Goal: Task Accomplishment & Management: Manage account settings

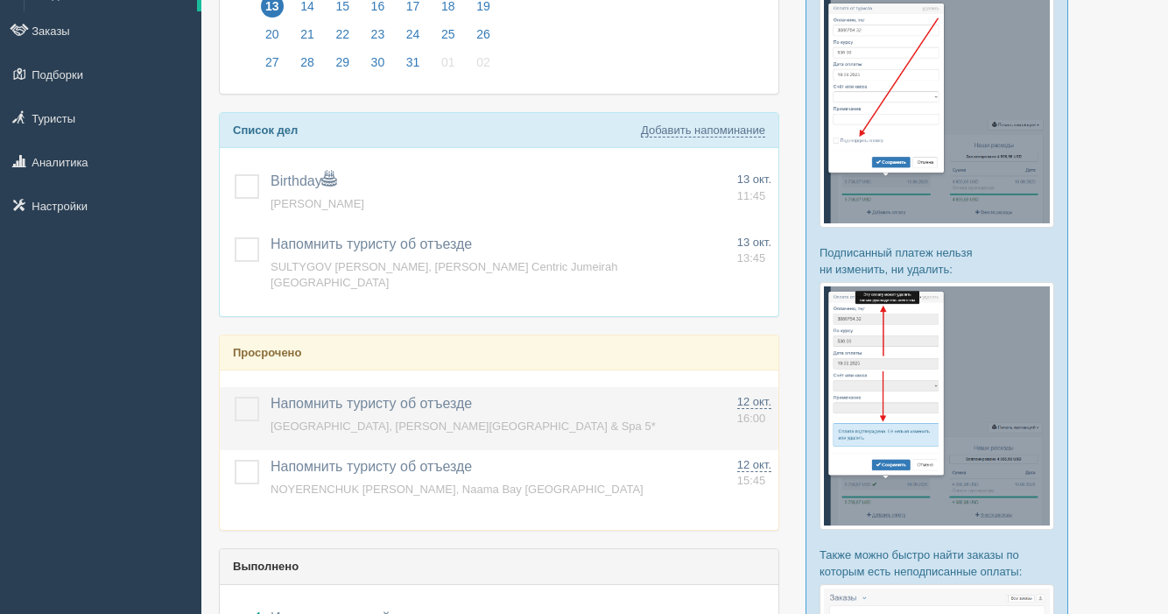
scroll to position [214, 0]
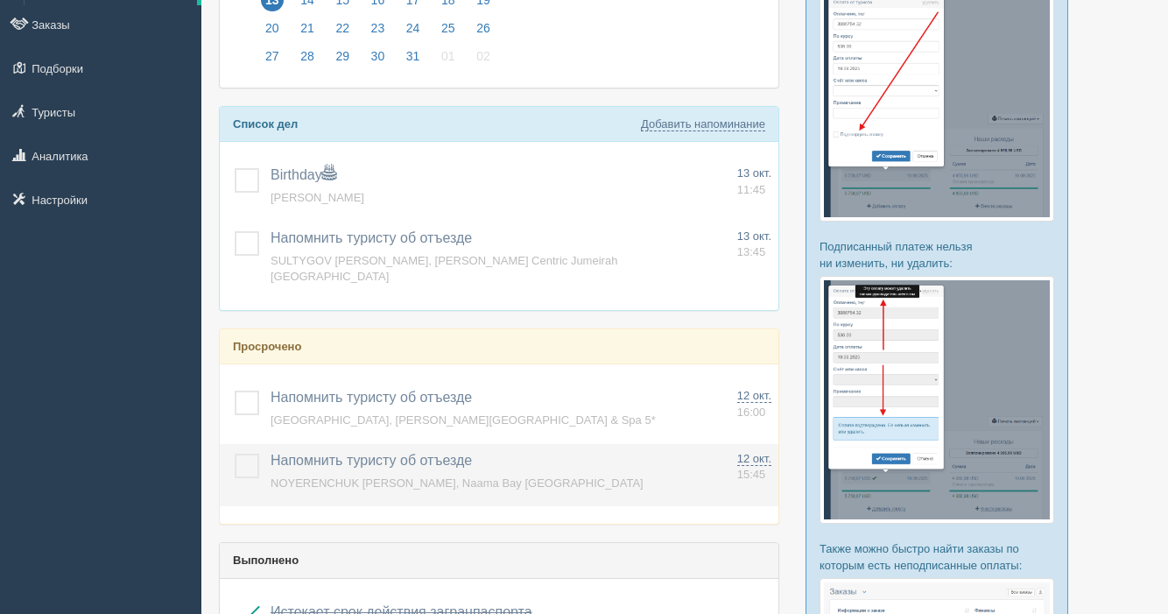
drag, startPoint x: 253, startPoint y: 397, endPoint x: 243, endPoint y: 439, distance: 43.1
click at [235, 390] on label at bounding box center [235, 390] width 0 height 0
click at [0, 0] on input "checkbox" at bounding box center [0, 0] width 0 height 0
click at [235, 453] on label at bounding box center [235, 453] width 0 height 0
click at [0, 0] on input "checkbox" at bounding box center [0, 0] width 0 height 0
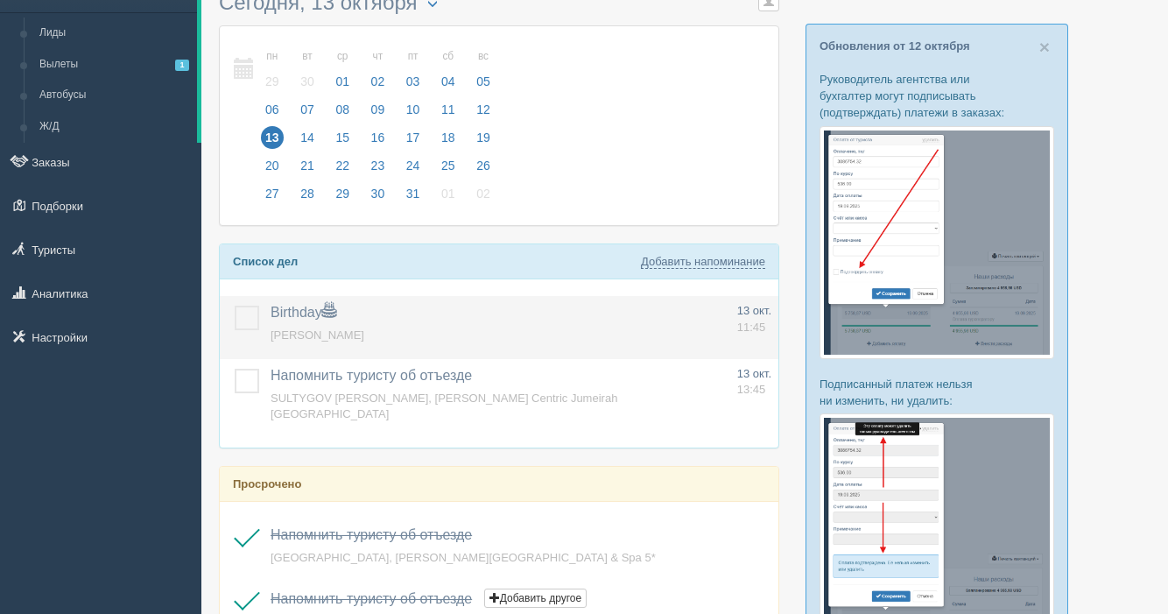
scroll to position [166, 0]
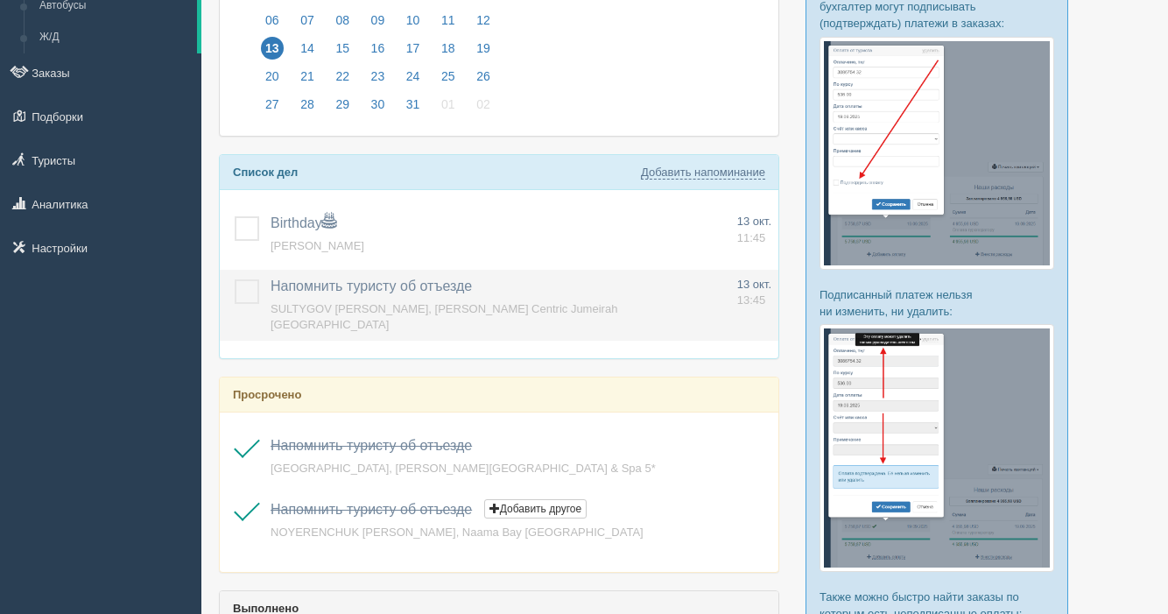
click at [235, 279] on label at bounding box center [235, 279] width 0 height 0
click at [0, 0] on input "checkbox" at bounding box center [0, 0] width 0 height 0
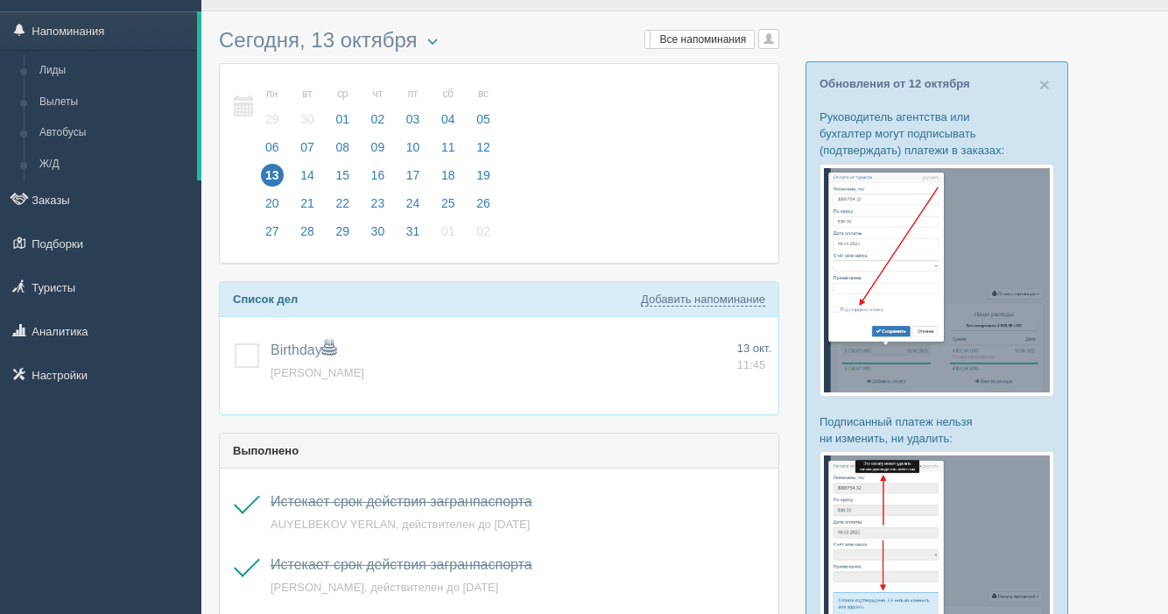
scroll to position [3, 0]
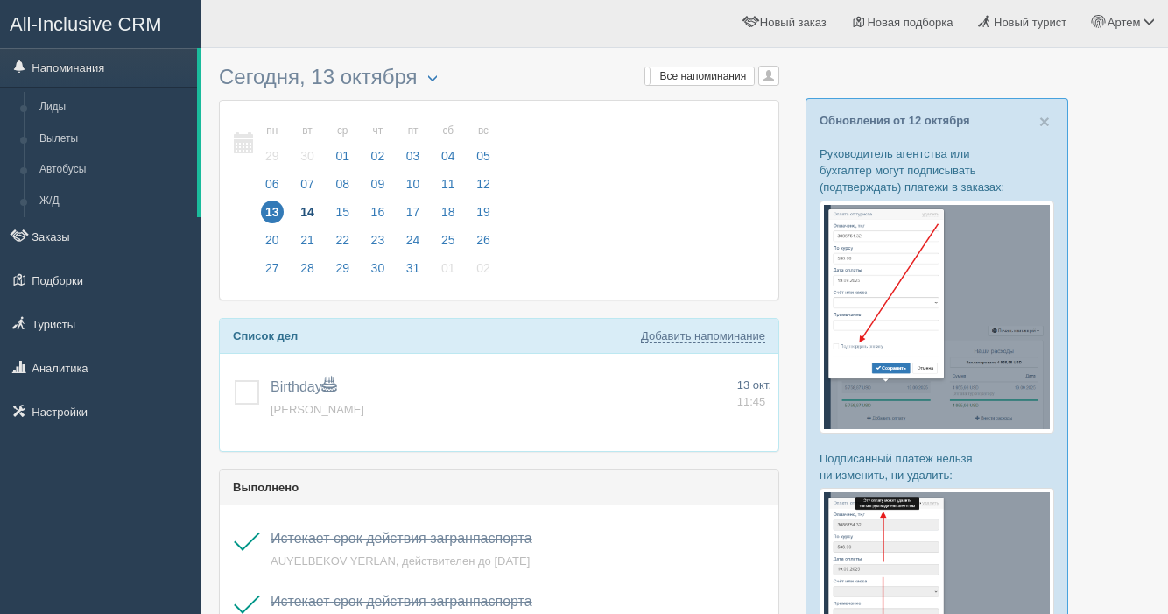
click at [306, 206] on span "14" at bounding box center [307, 211] width 23 height 23
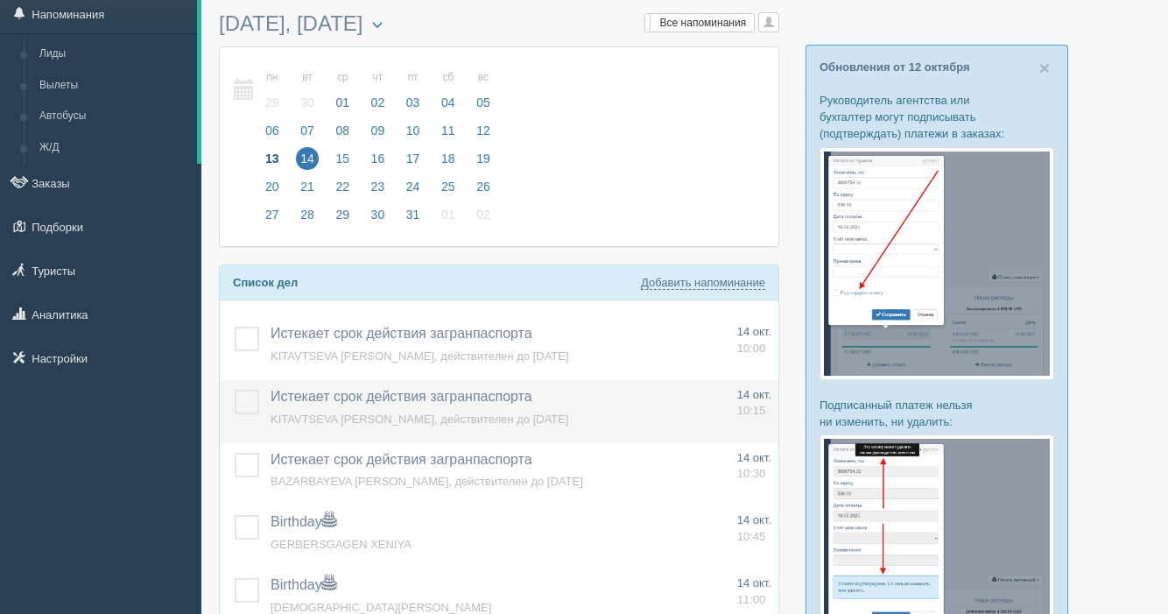
scroll to position [69, 0]
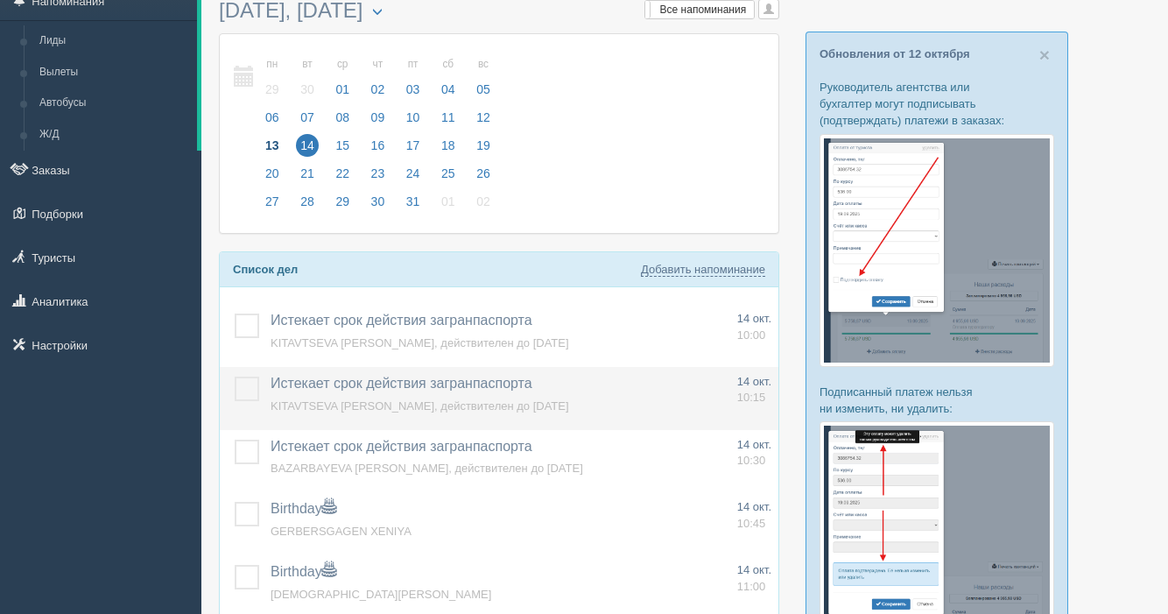
drag, startPoint x: 246, startPoint y: 322, endPoint x: 262, endPoint y: 375, distance: 54.8
click at [235, 313] on label at bounding box center [235, 313] width 0 height 0
click at [0, 0] on input "checkbox" at bounding box center [0, 0] width 0 height 0
click at [235, 376] on label at bounding box center [235, 376] width 0 height 0
click at [0, 0] on input "checkbox" at bounding box center [0, 0] width 0 height 0
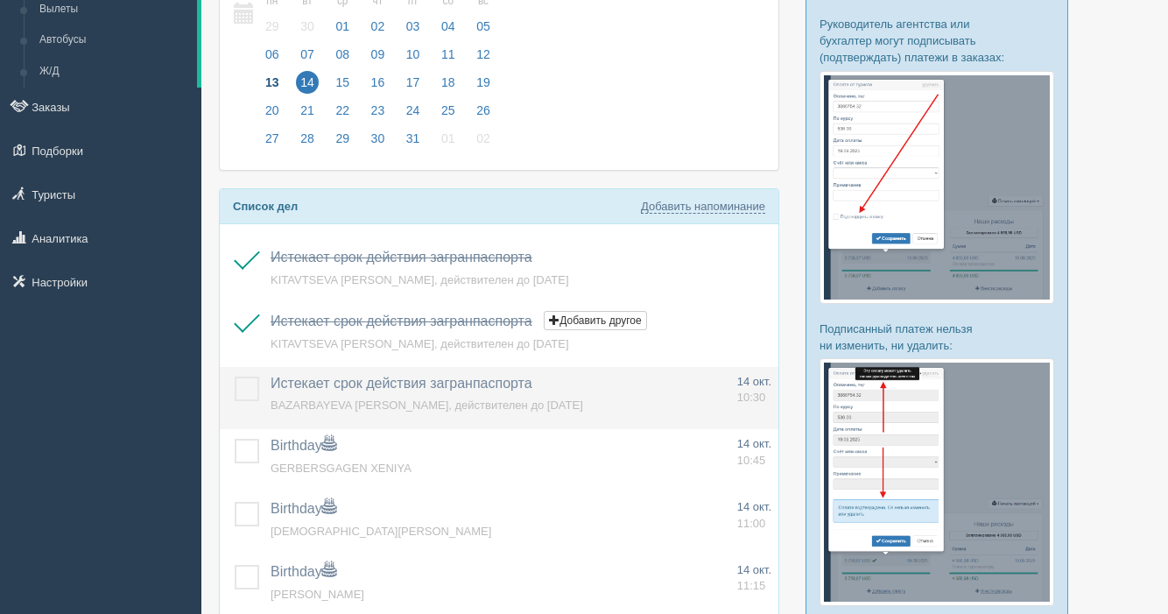
click at [235, 376] on label at bounding box center [235, 376] width 0 height 0
click at [0, 0] on input "checkbox" at bounding box center [0, 0] width 0 height 0
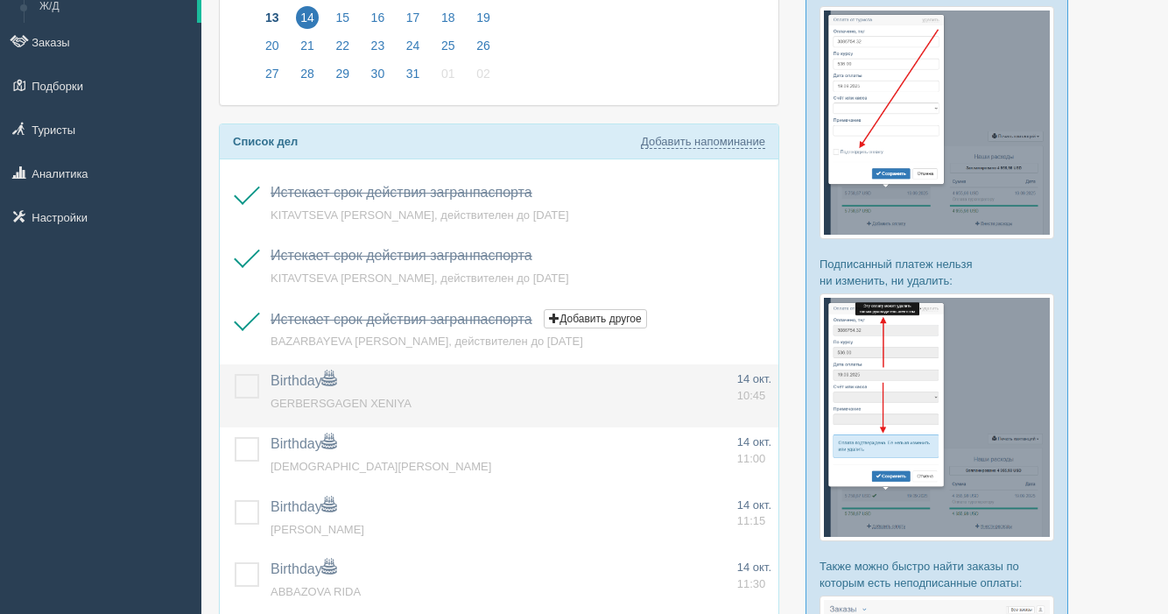
scroll to position [208, 0]
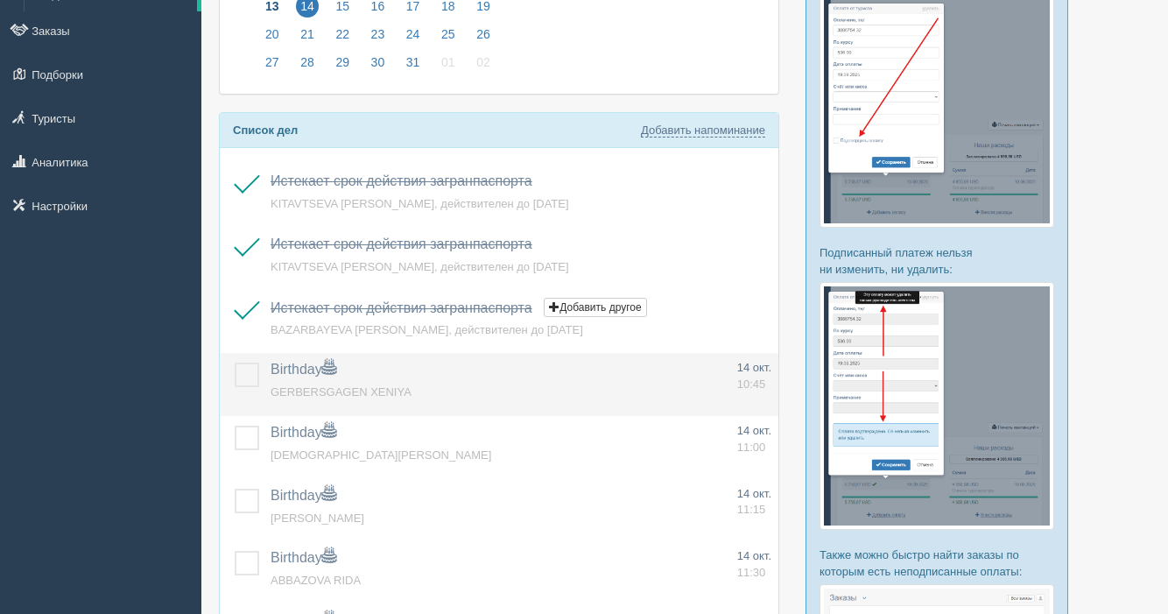
click at [235, 362] on label at bounding box center [235, 362] width 0 height 0
click at [0, 0] on input "checkbox" at bounding box center [0, 0] width 0 height 0
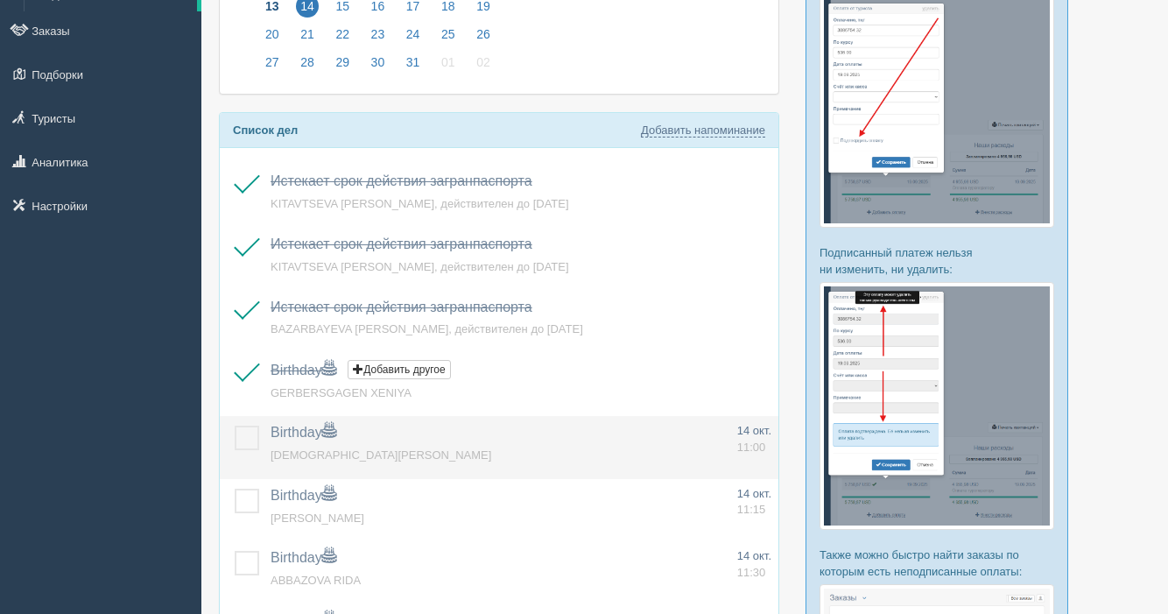
click at [235, 425] on label at bounding box center [235, 425] width 0 height 0
click at [0, 0] on input "checkbox" at bounding box center [0, 0] width 0 height 0
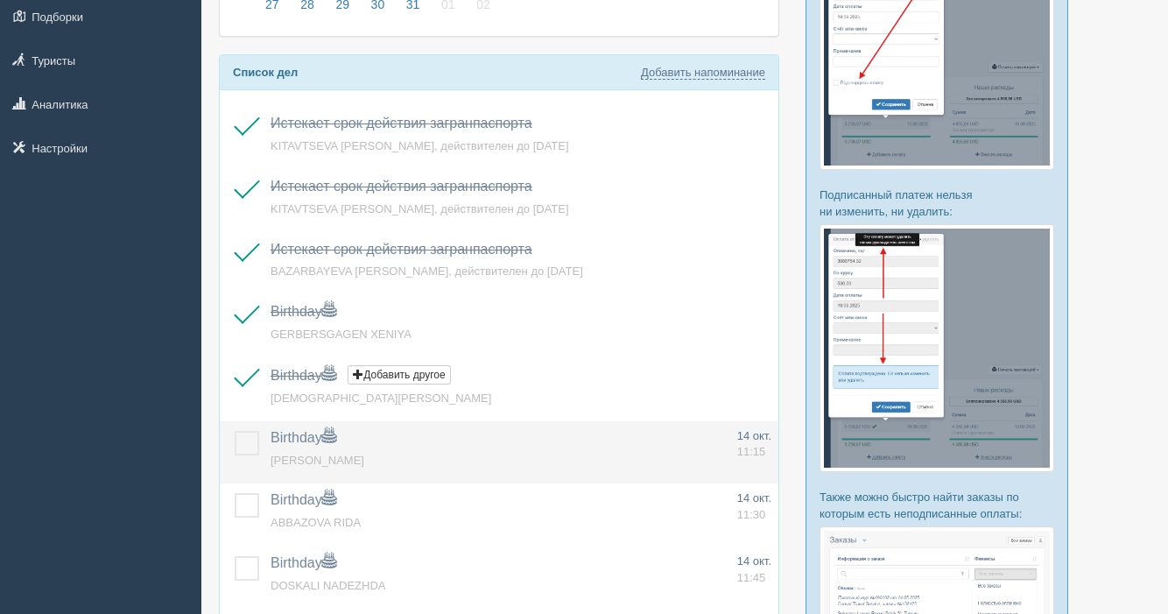
click at [235, 431] on label at bounding box center [235, 431] width 0 height 0
click at [0, 0] on input "checkbox" at bounding box center [0, 0] width 0 height 0
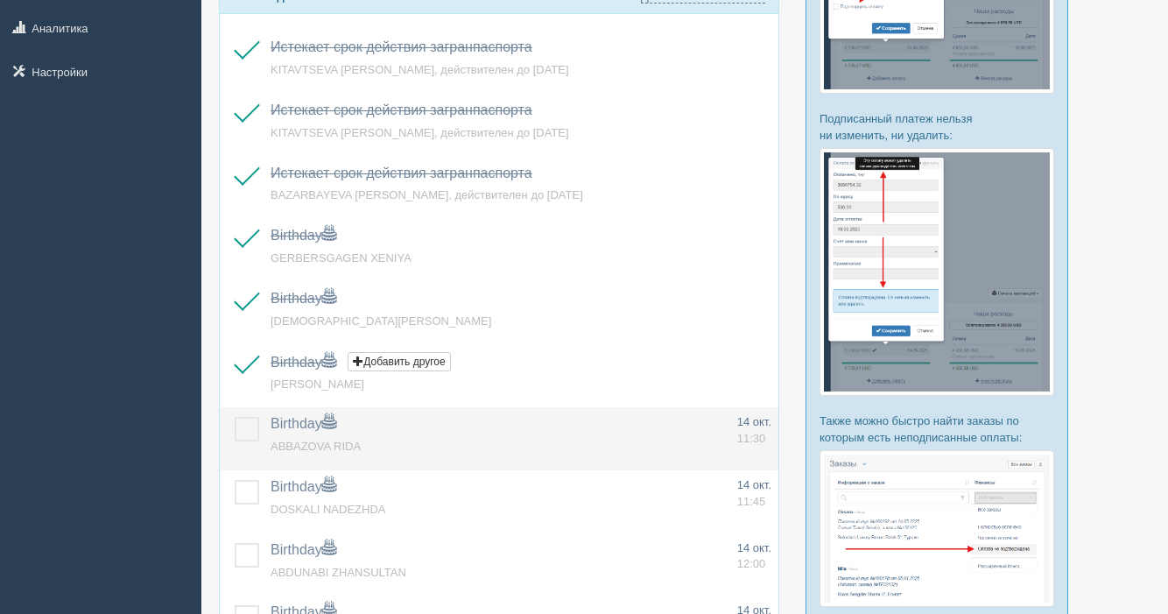
click at [235, 417] on label at bounding box center [235, 417] width 0 height 0
click at [0, 0] on input "checkbox" at bounding box center [0, 0] width 0 height 0
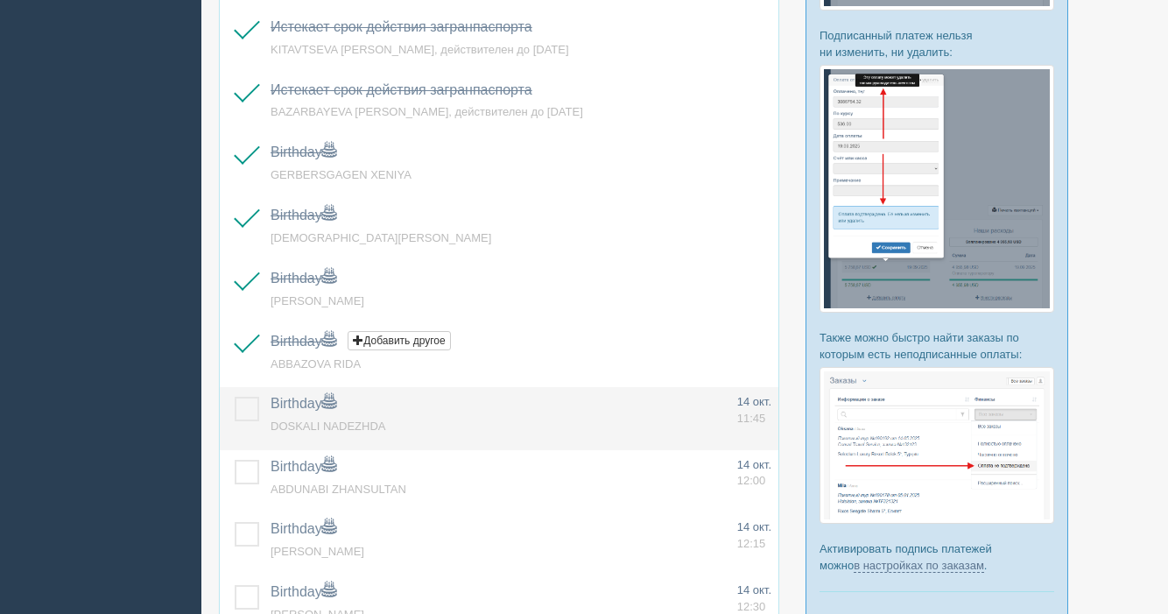
scroll to position [428, 0]
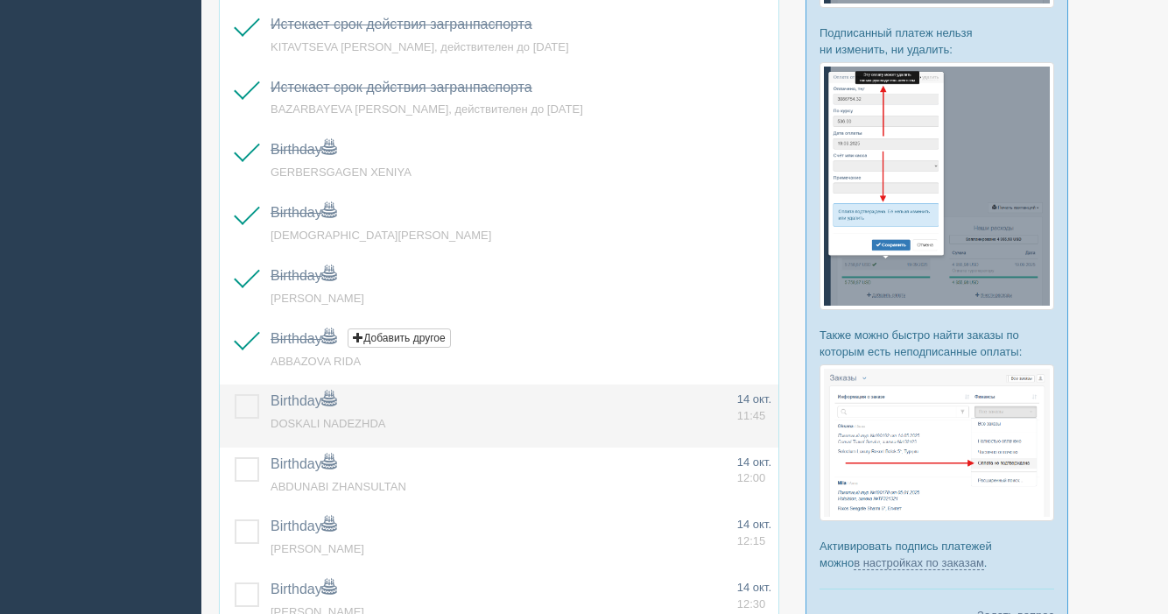
click at [235, 394] on label at bounding box center [235, 394] width 0 height 0
click at [0, 0] on input "checkbox" at bounding box center [0, 0] width 0 height 0
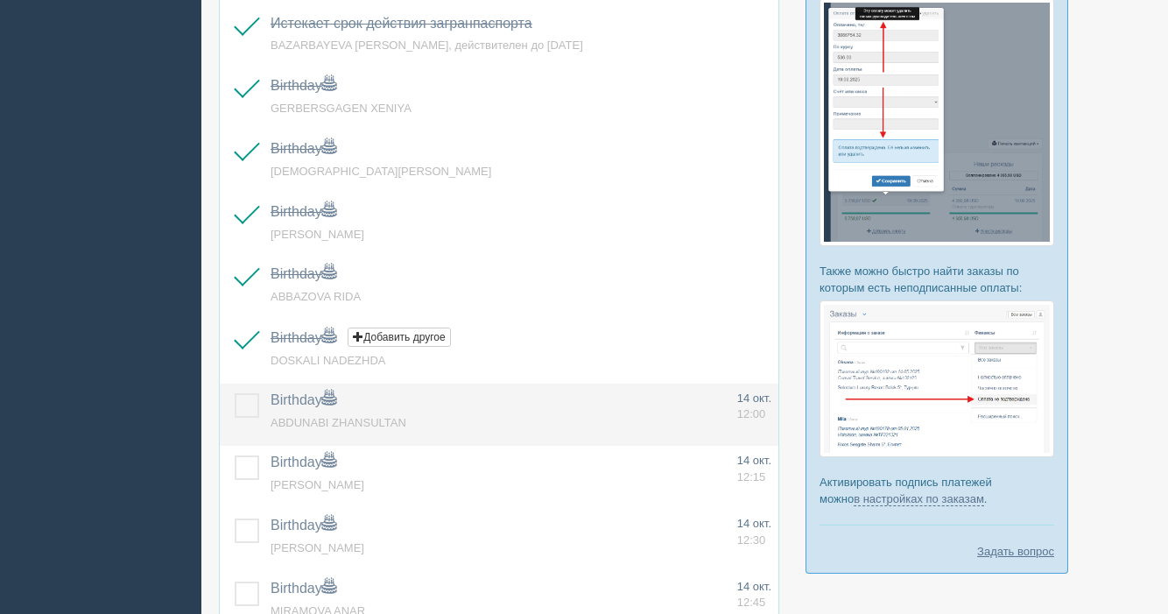
click at [235, 393] on label at bounding box center [235, 393] width 0 height 0
click at [0, 0] on input "checkbox" at bounding box center [0, 0] width 0 height 0
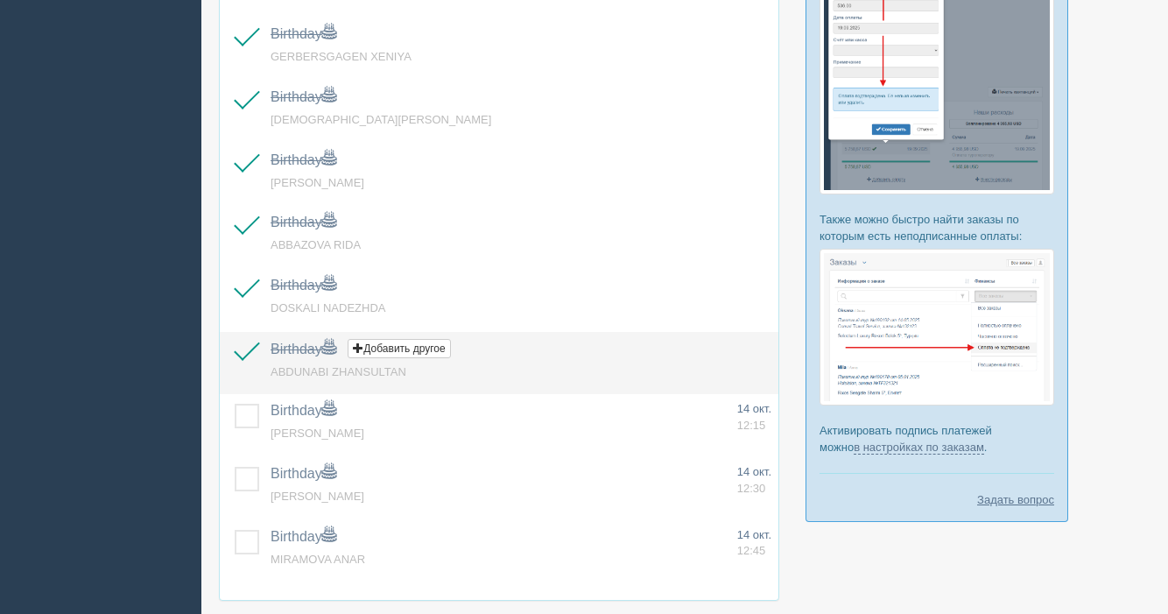
scroll to position [553, 0]
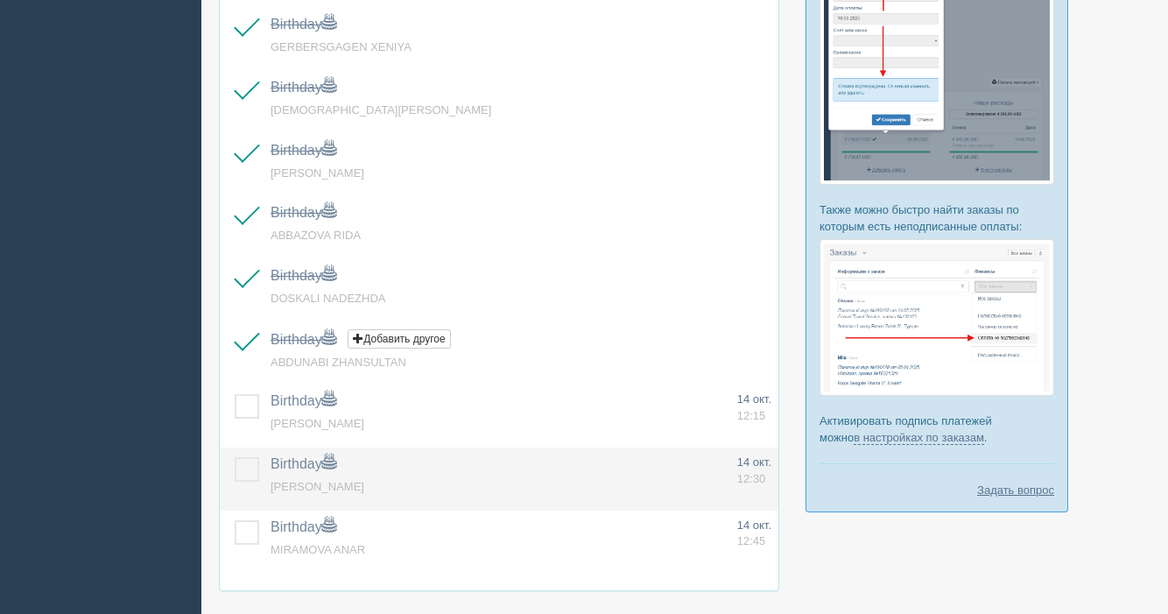
click at [235, 457] on label at bounding box center [235, 457] width 0 height 0
click at [0, 0] on input "checkbox" at bounding box center [0, 0] width 0 height 0
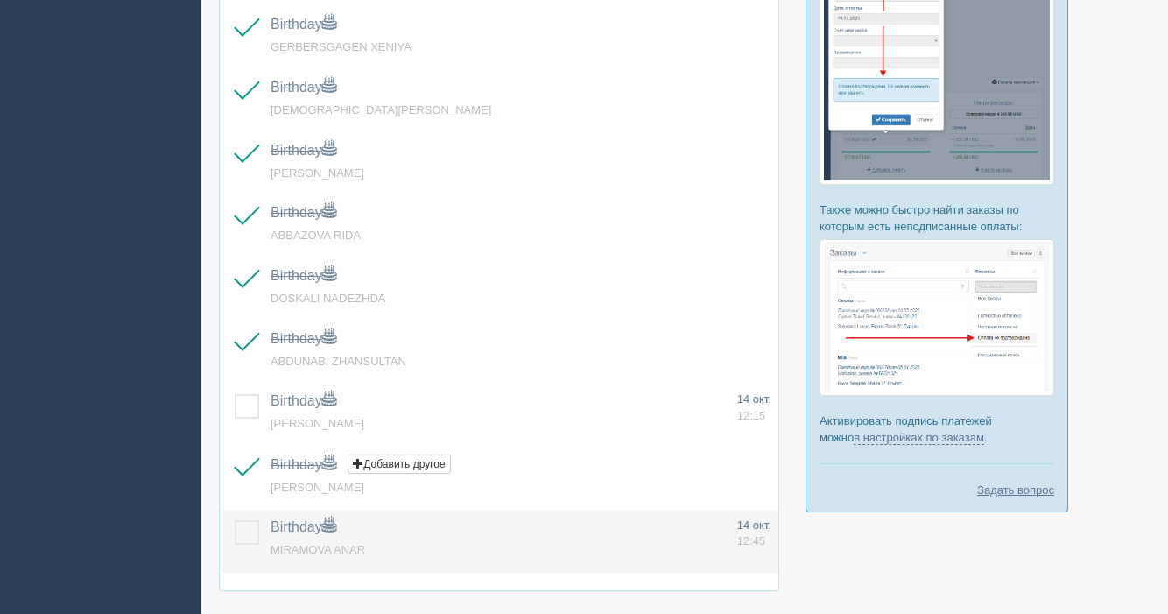
click at [235, 520] on label at bounding box center [235, 520] width 0 height 0
click at [0, 0] on input "checkbox" at bounding box center [0, 0] width 0 height 0
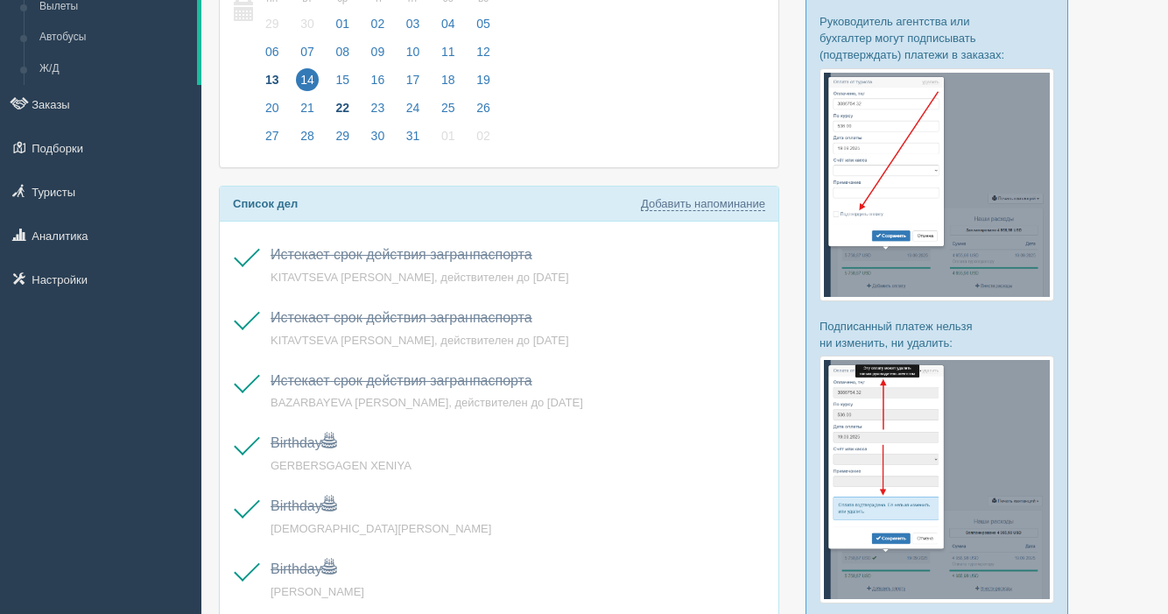
scroll to position [129, 0]
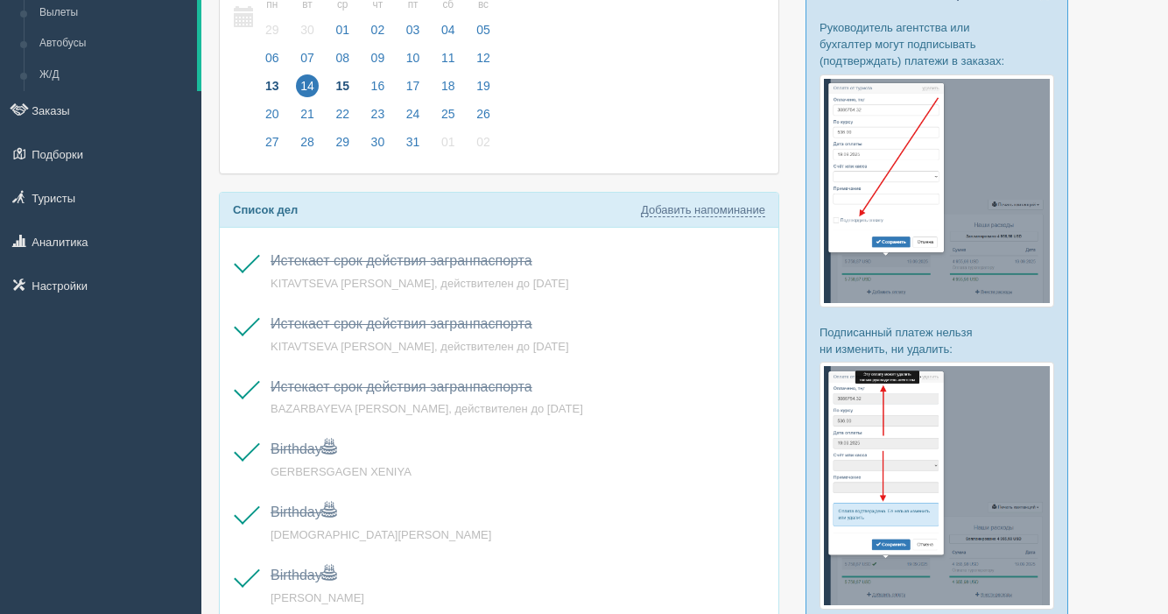
click at [348, 87] on span "15" at bounding box center [342, 85] width 23 height 23
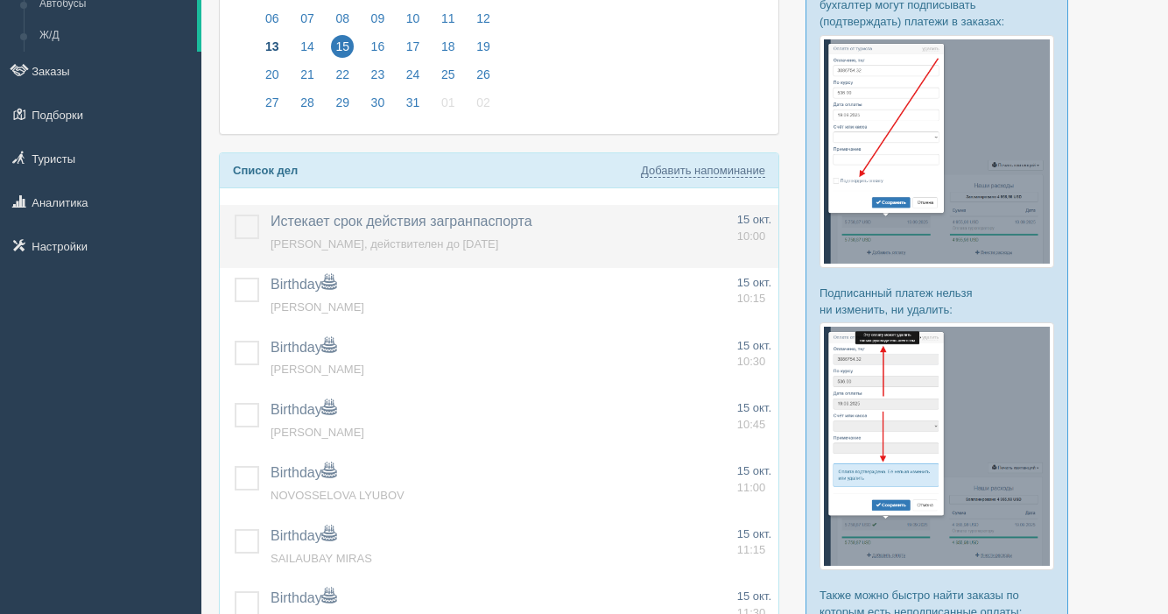
scroll to position [169, 0]
click at [235, 214] on label at bounding box center [235, 214] width 0 height 0
click at [0, 0] on input "checkbox" at bounding box center [0, 0] width 0 height 0
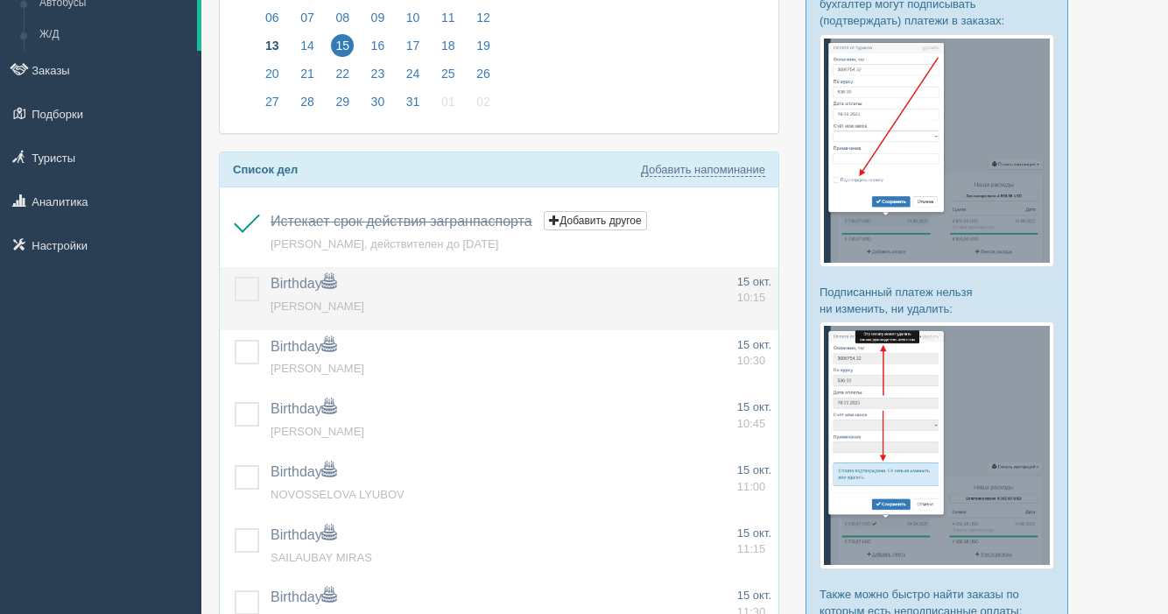
click at [235, 277] on label at bounding box center [235, 277] width 0 height 0
click at [0, 0] on input "checkbox" at bounding box center [0, 0] width 0 height 0
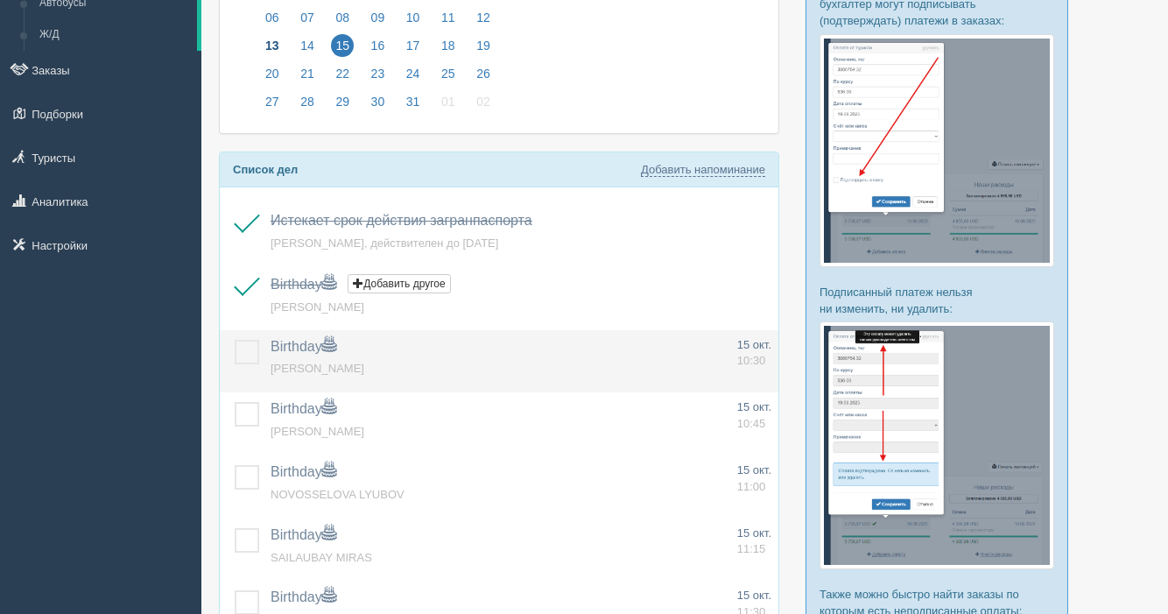
scroll to position [168, 0]
drag, startPoint x: 249, startPoint y: 351, endPoint x: 251, endPoint y: 363, distance: 12.4
click at [235, 341] on label at bounding box center [235, 341] width 0 height 0
click at [0, 0] on input "checkbox" at bounding box center [0, 0] width 0 height 0
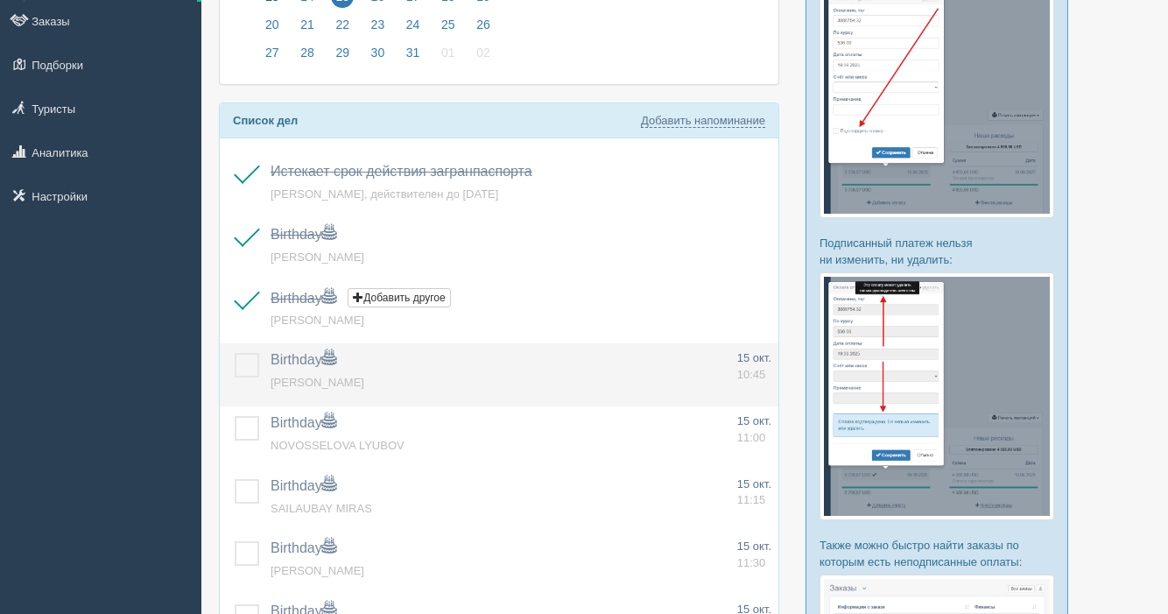
click at [235, 353] on label at bounding box center [235, 353] width 0 height 0
click at [0, 0] on input "checkbox" at bounding box center [0, 0] width 0 height 0
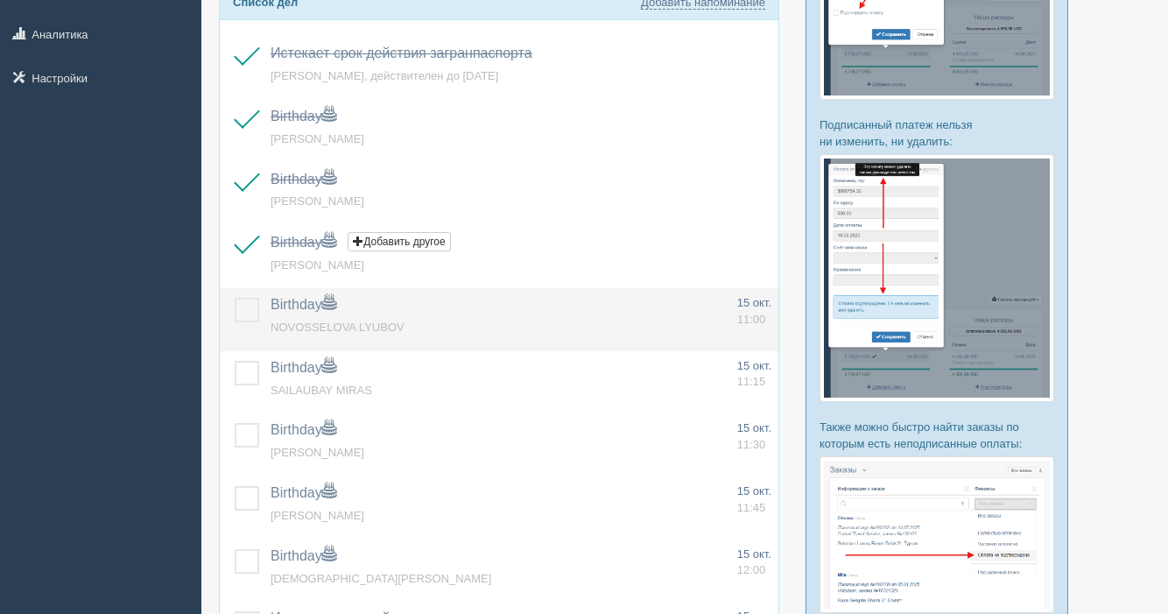
scroll to position [345, 0]
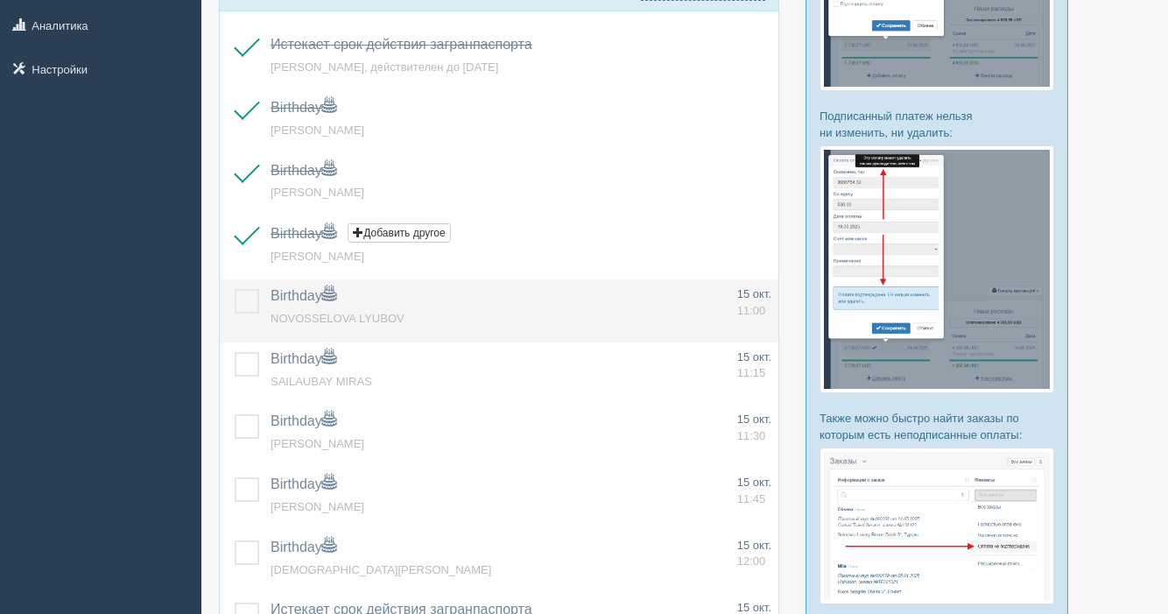
click at [235, 289] on label at bounding box center [235, 289] width 0 height 0
click at [0, 0] on input "checkbox" at bounding box center [0, 0] width 0 height 0
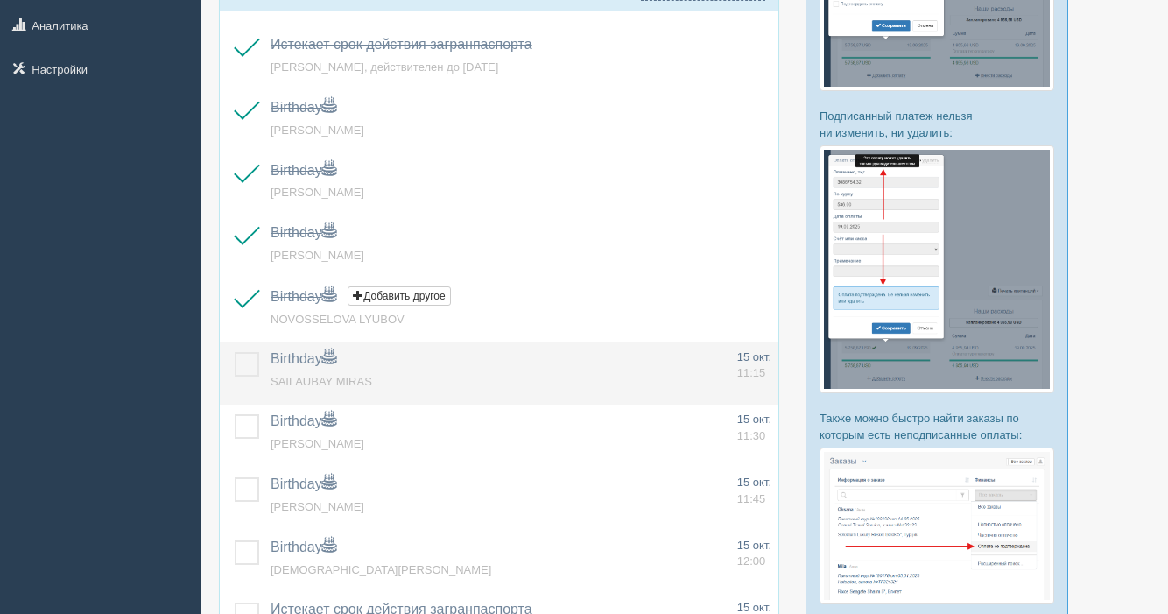
click at [235, 352] on label at bounding box center [235, 352] width 0 height 0
click at [0, 0] on input "checkbox" at bounding box center [0, 0] width 0 height 0
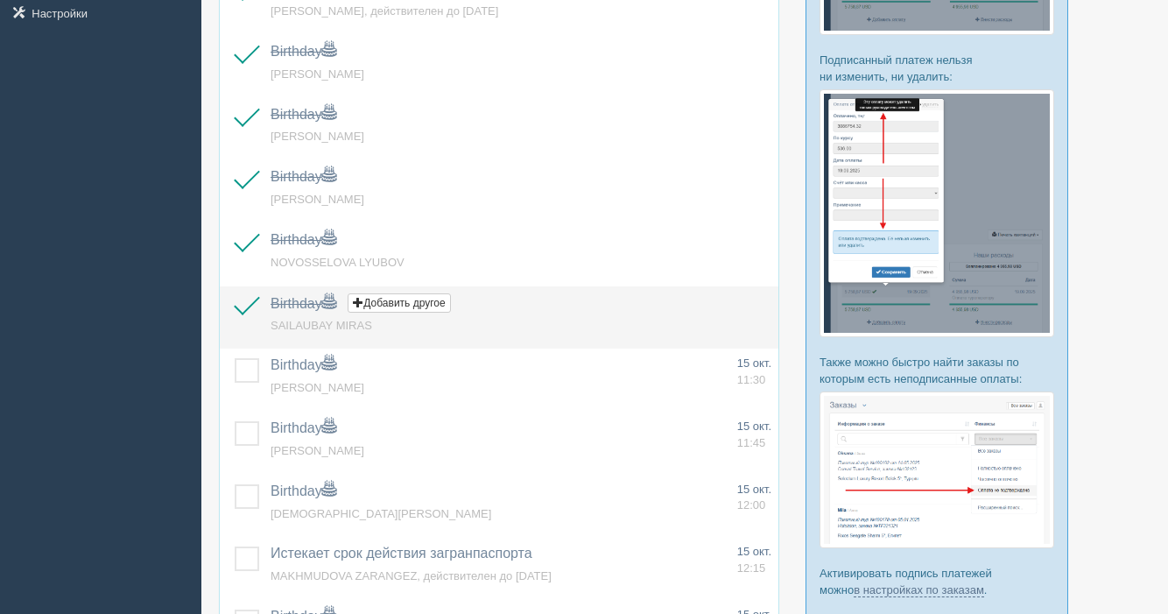
scroll to position [408, 0]
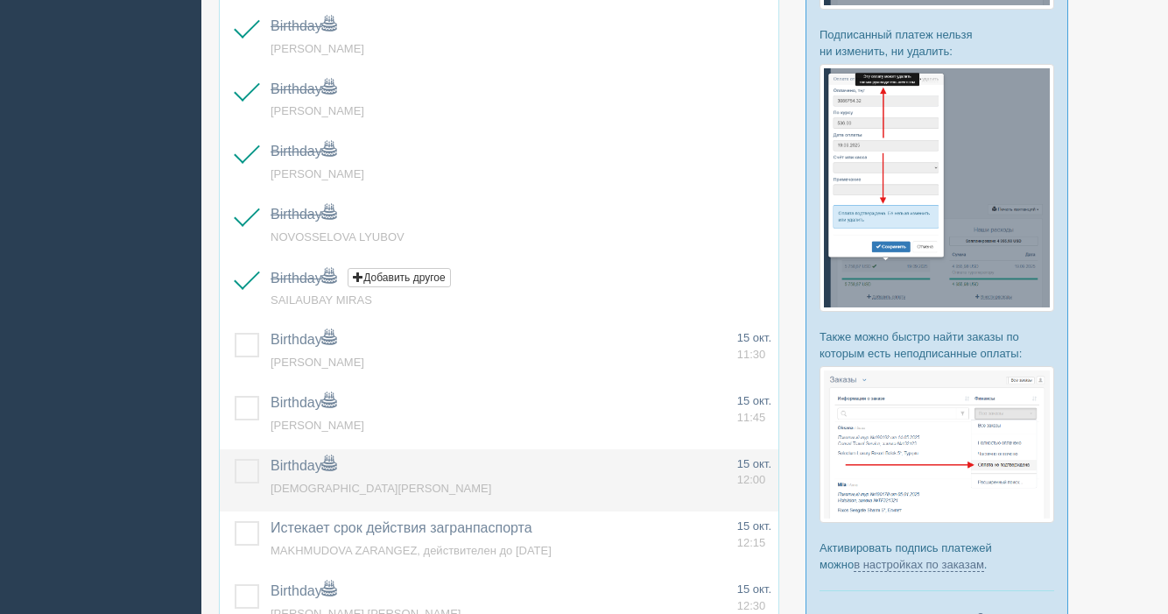
drag, startPoint x: 248, startPoint y: 415, endPoint x: 257, endPoint y: 457, distance: 43.1
click at [235, 396] on label at bounding box center [235, 396] width 0 height 0
click at [0, 0] on input "checkbox" at bounding box center [0, 0] width 0 height 0
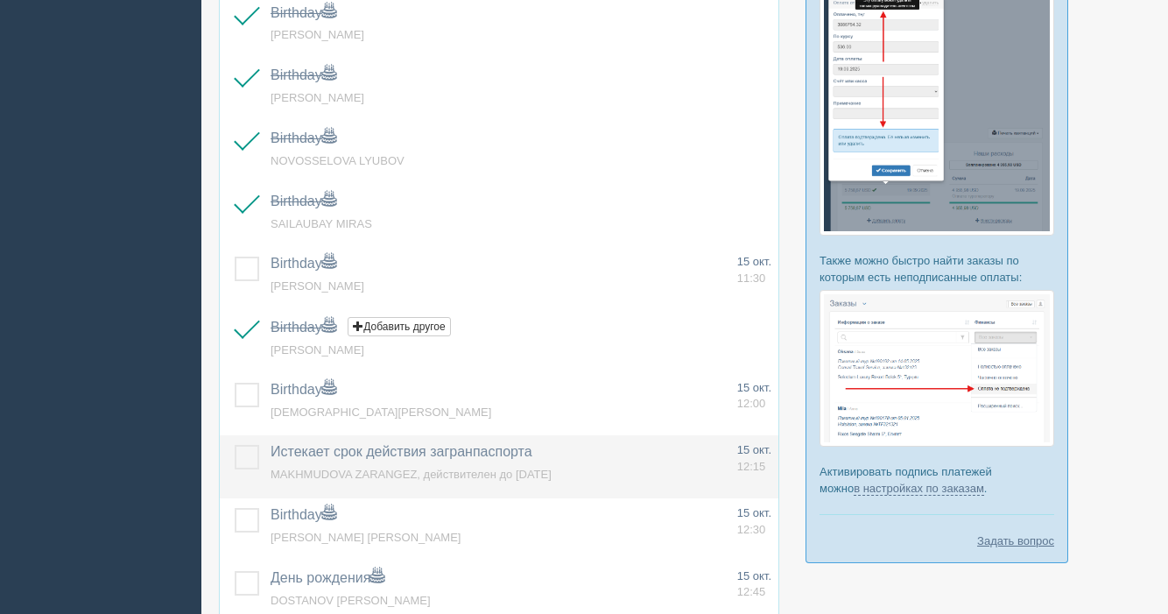
scroll to position [580, 0]
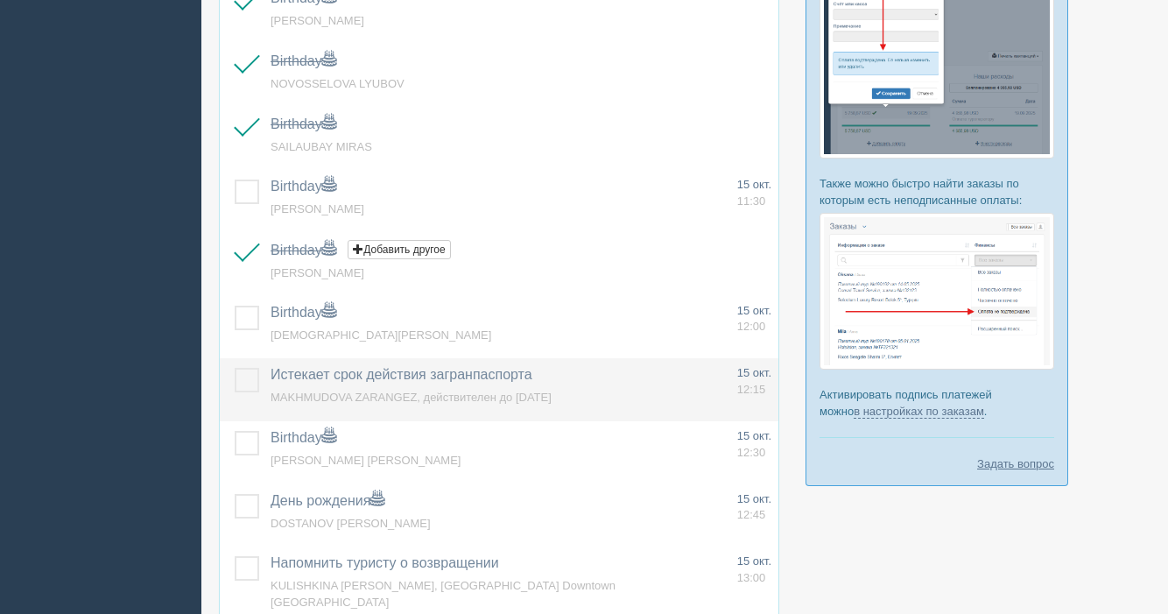
drag, startPoint x: 244, startPoint y: 378, endPoint x: 245, endPoint y: 407, distance: 28.9
click at [235, 368] on label at bounding box center [235, 368] width 0 height 0
click at [0, 0] on input "checkbox" at bounding box center [0, 0] width 0 height 0
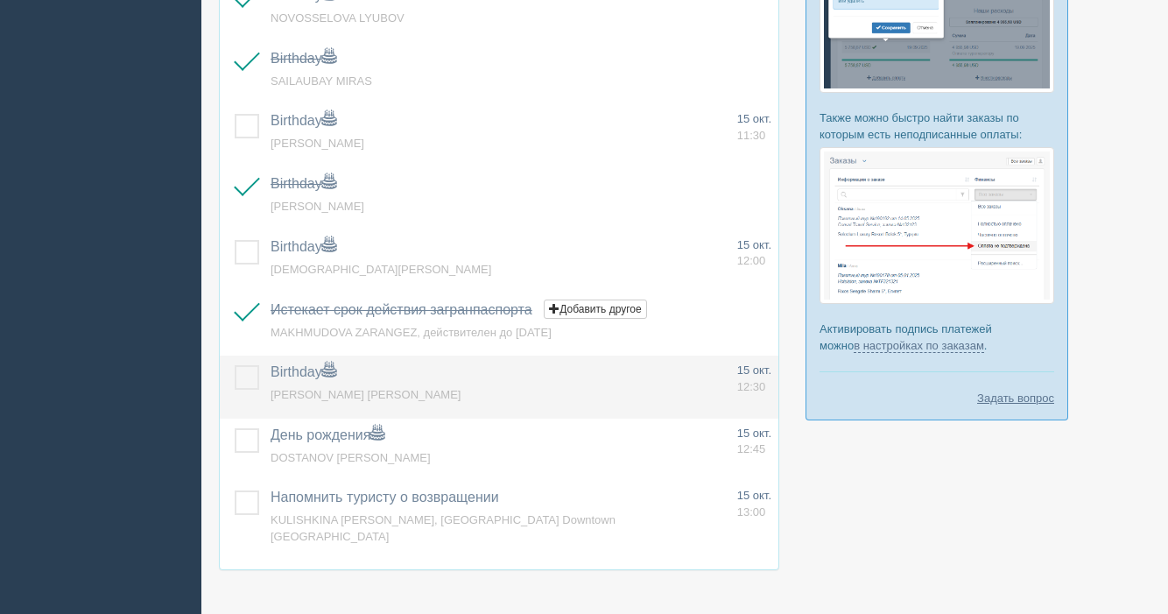
scroll to position [644, 0]
click at [235, 366] on label at bounding box center [235, 366] width 0 height 0
click at [0, 0] on input "checkbox" at bounding box center [0, 0] width 0 height 0
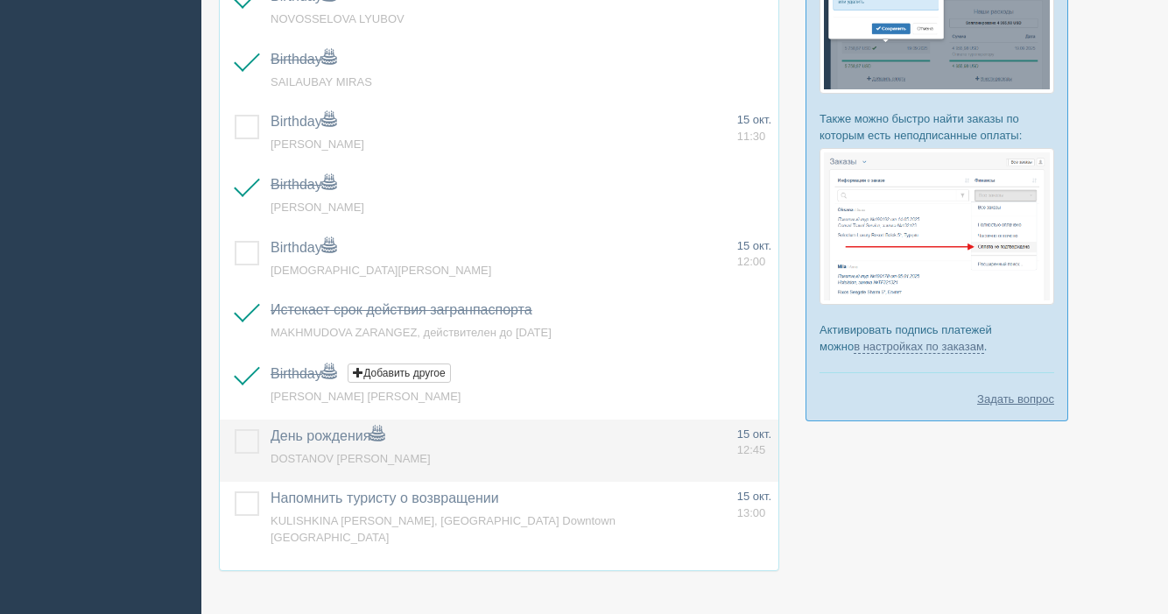
click at [235, 429] on label at bounding box center [235, 429] width 0 height 0
click at [0, 0] on input "checkbox" at bounding box center [0, 0] width 0 height 0
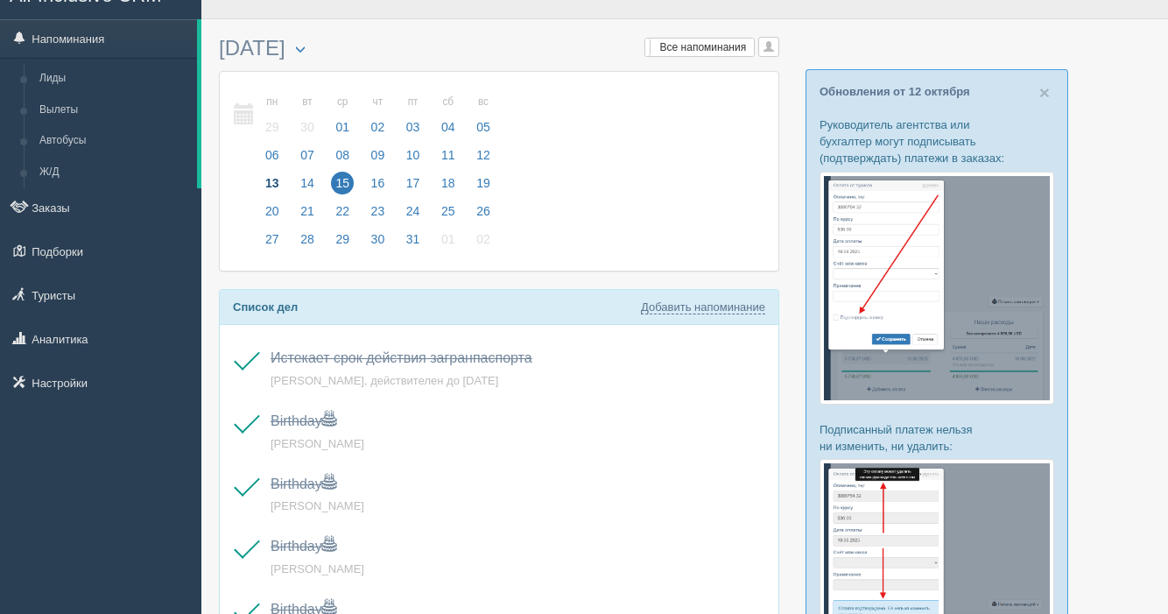
scroll to position [1, 0]
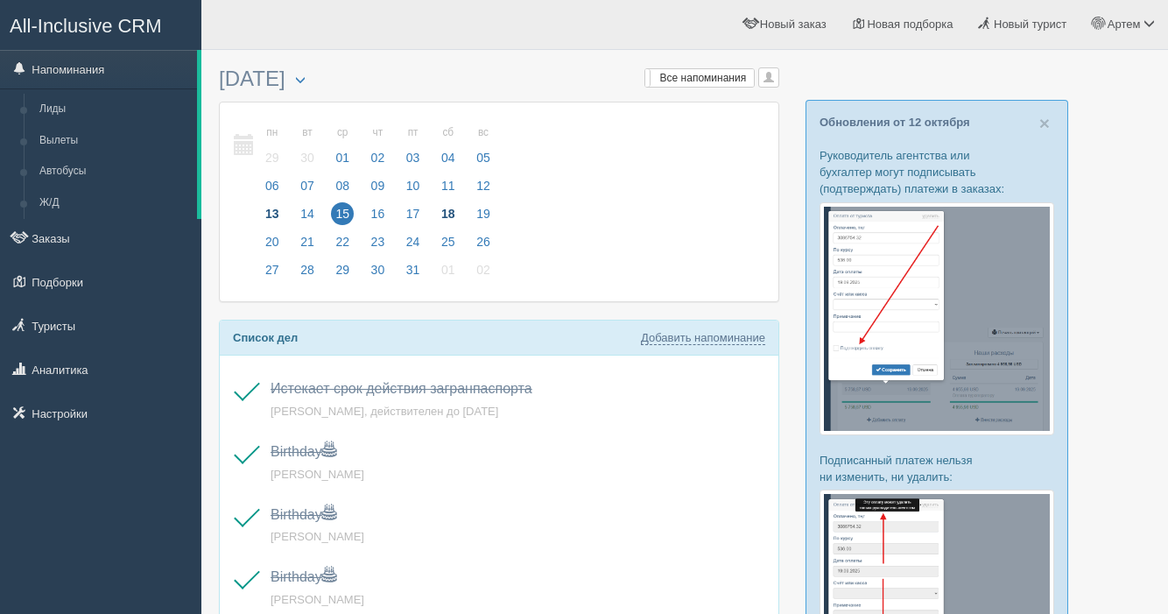
click at [444, 213] on span "18" at bounding box center [448, 213] width 23 height 23
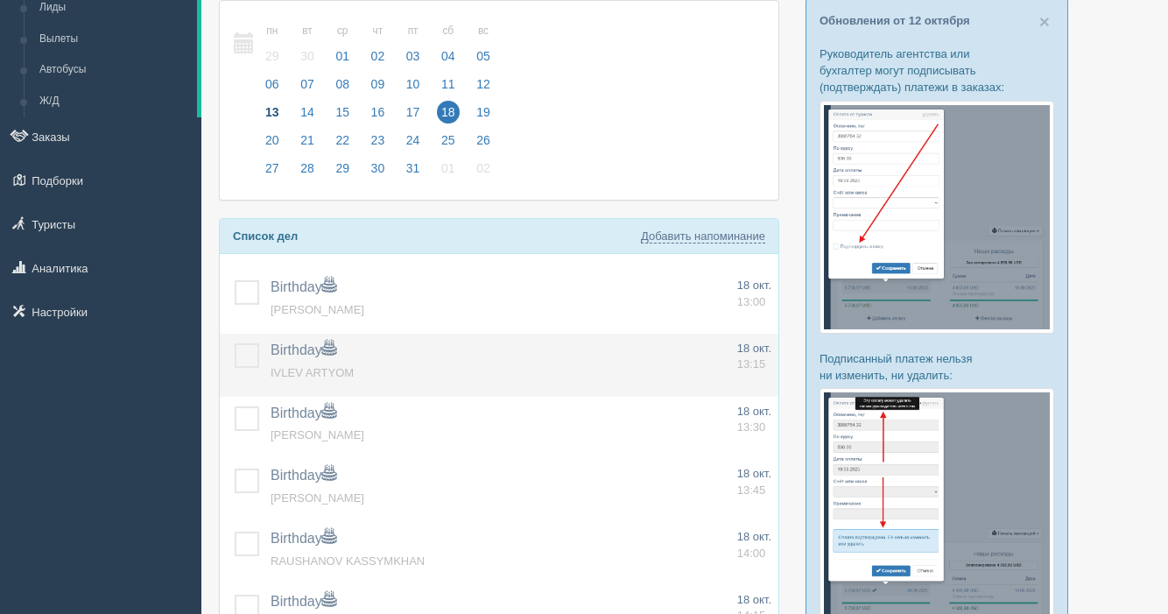
scroll to position [104, 0]
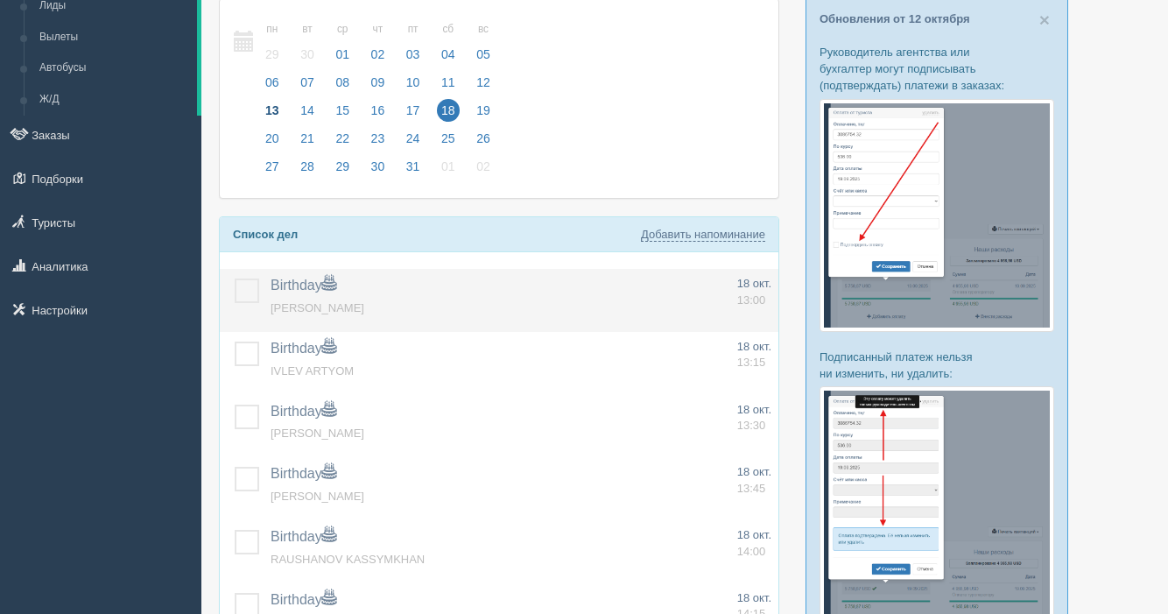
click at [235, 278] on label at bounding box center [235, 278] width 0 height 0
click at [0, 0] on input "checkbox" at bounding box center [0, 0] width 0 height 0
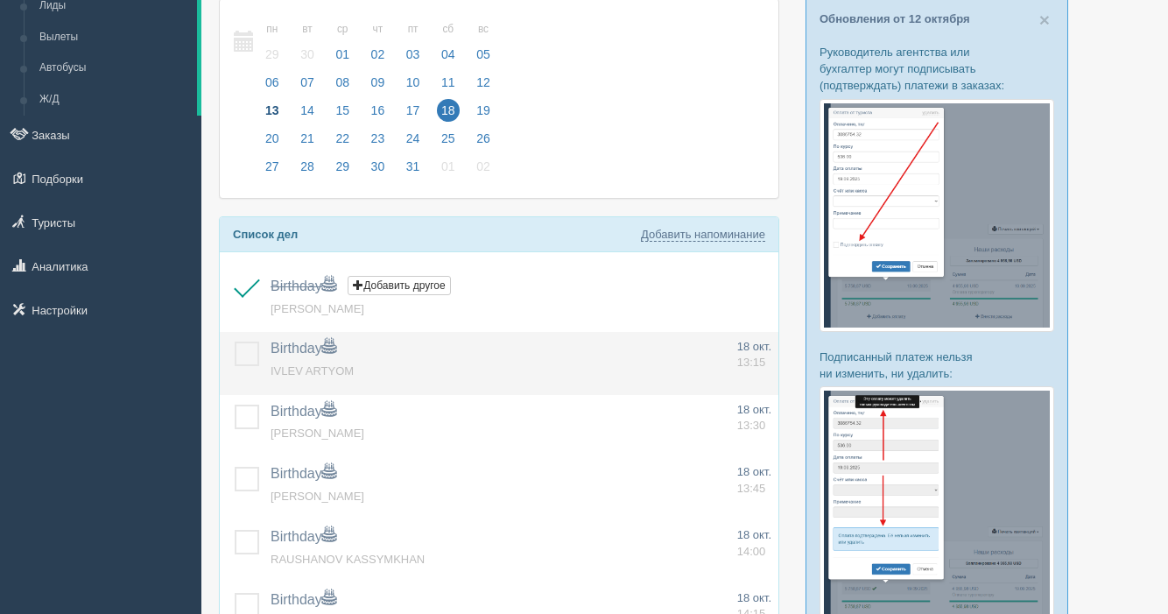
click at [235, 341] on label at bounding box center [235, 341] width 0 height 0
click at [0, 0] on input "checkbox" at bounding box center [0, 0] width 0 height 0
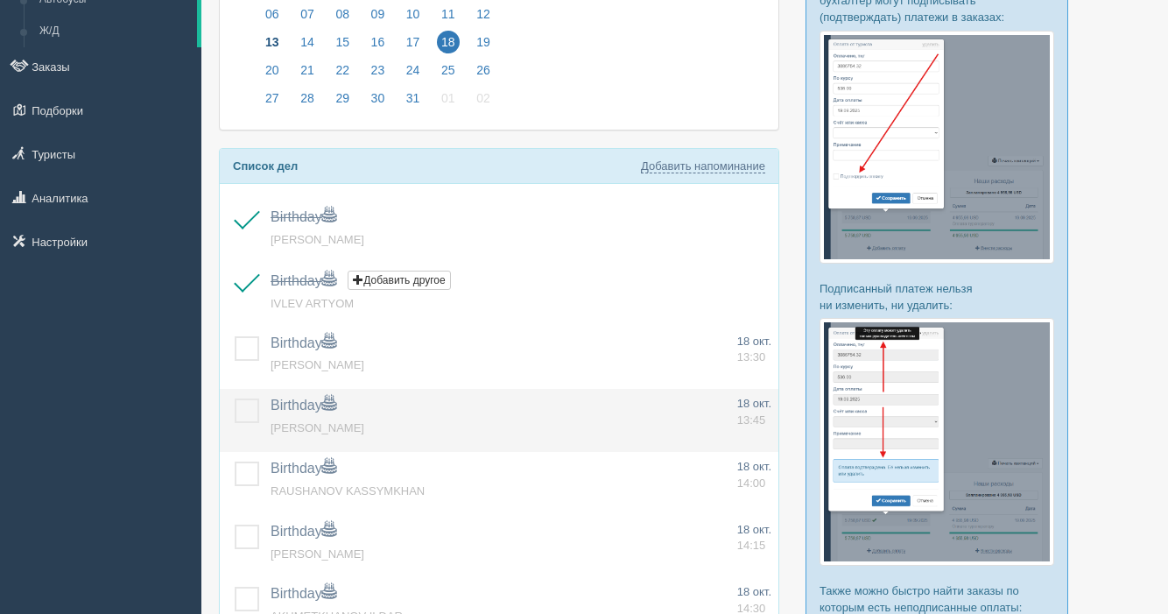
scroll to position [173, 0]
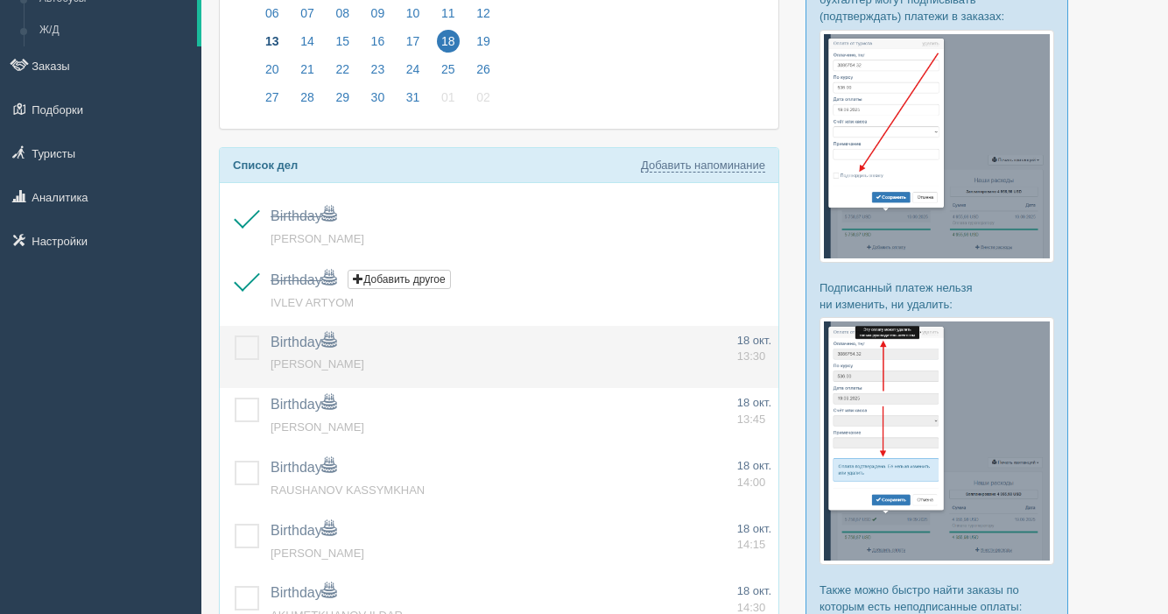
click at [235, 335] on label at bounding box center [235, 335] width 0 height 0
click at [0, 0] on input "checkbox" at bounding box center [0, 0] width 0 height 0
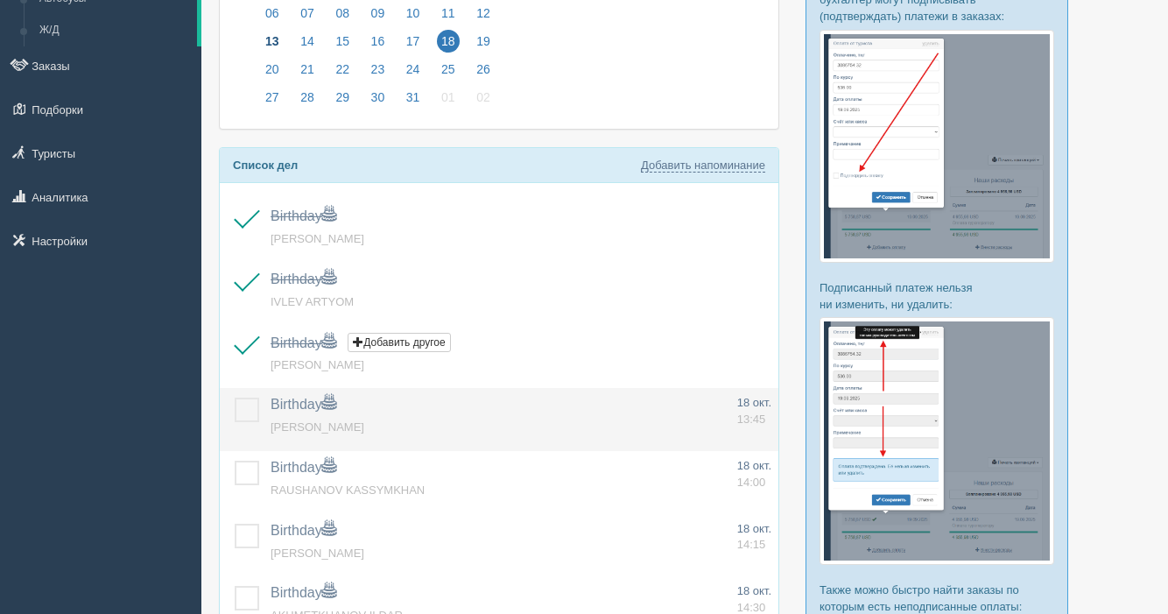
drag, startPoint x: 254, startPoint y: 411, endPoint x: 261, endPoint y: 440, distance: 29.7
click at [235, 397] on label at bounding box center [235, 397] width 0 height 0
click at [0, 0] on input "checkbox" at bounding box center [0, 0] width 0 height 0
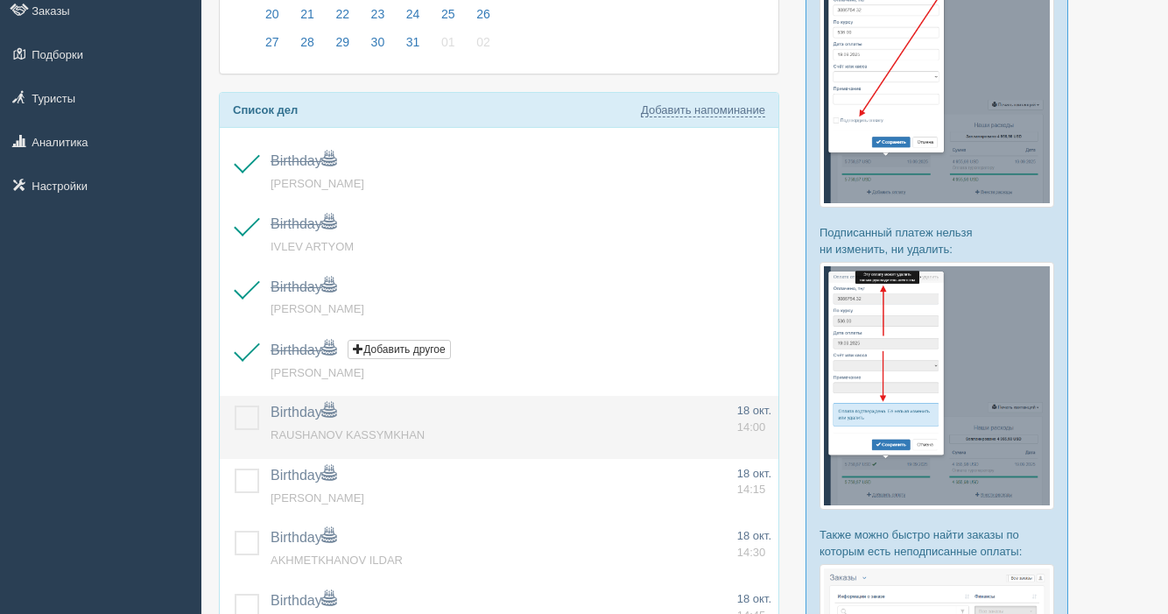
drag, startPoint x: 249, startPoint y: 424, endPoint x: 265, endPoint y: 451, distance: 31.4
click at [235, 405] on label at bounding box center [235, 405] width 0 height 0
click at [0, 0] on input "checkbox" at bounding box center [0, 0] width 0 height 0
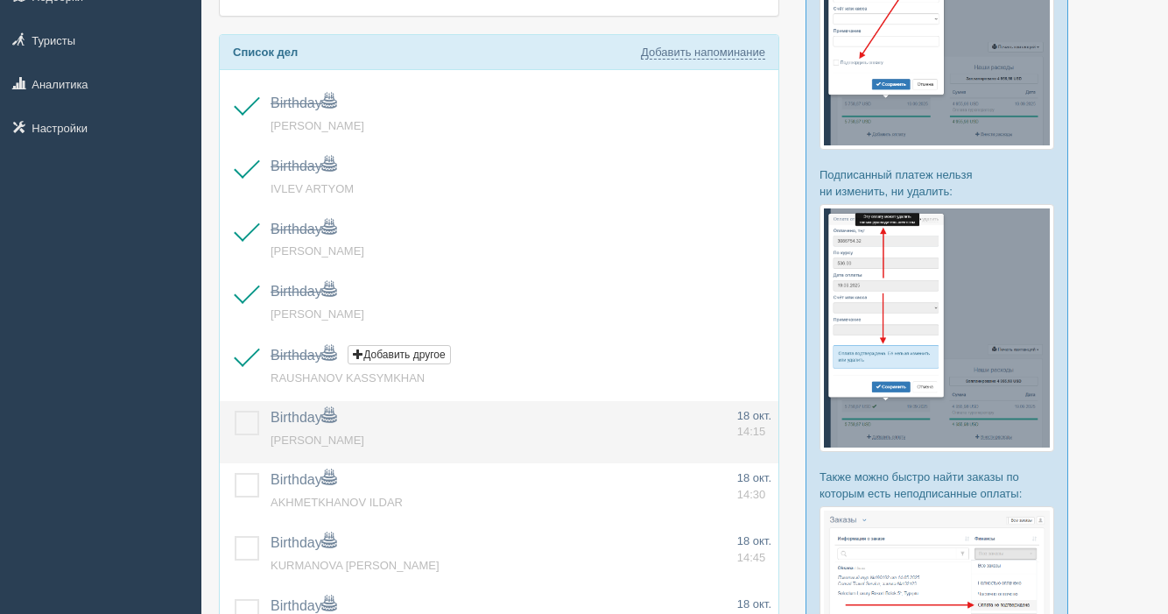
scroll to position [288, 0]
click at [235, 409] on label at bounding box center [235, 409] width 0 height 0
click at [0, 0] on input "checkbox" at bounding box center [0, 0] width 0 height 0
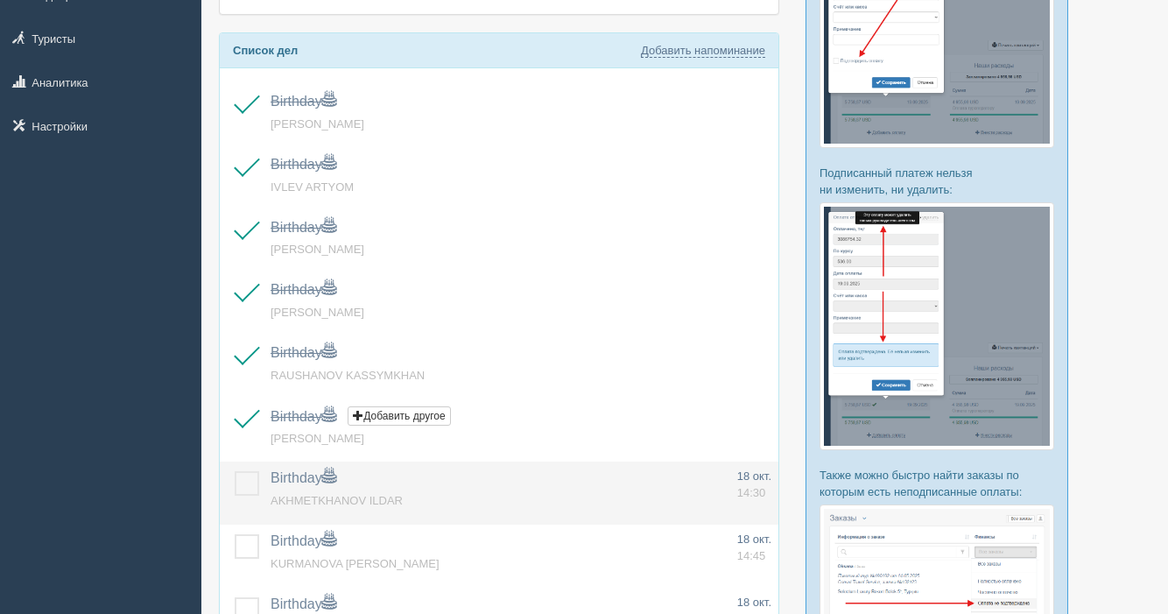
scroll to position [343, 0]
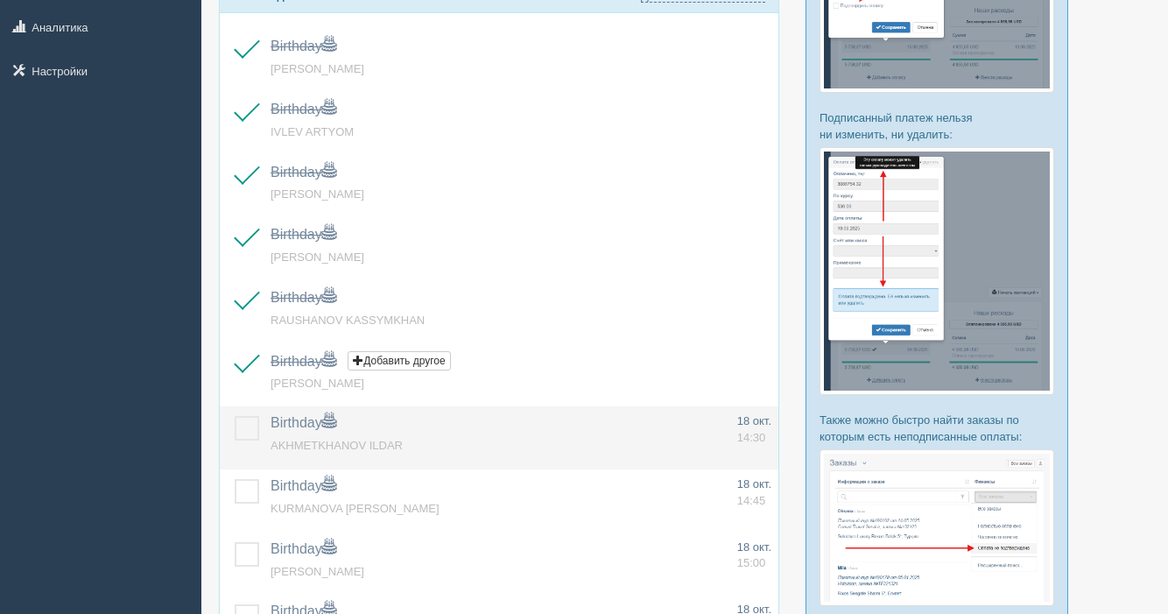
click at [235, 416] on label at bounding box center [235, 416] width 0 height 0
click at [0, 0] on input "checkbox" at bounding box center [0, 0] width 0 height 0
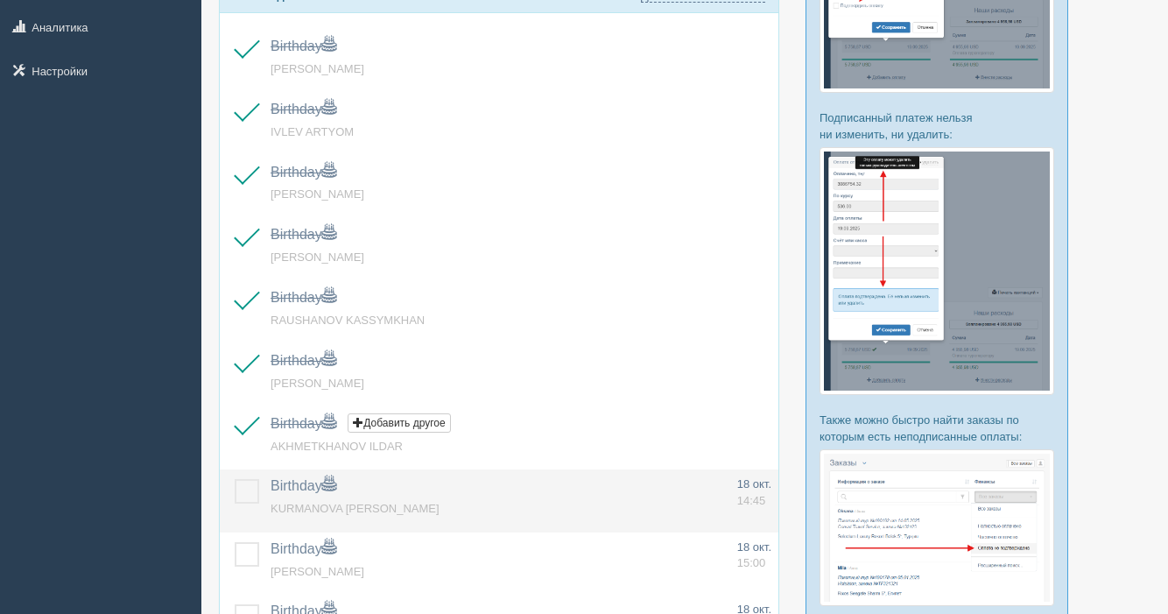
scroll to position [394, 0]
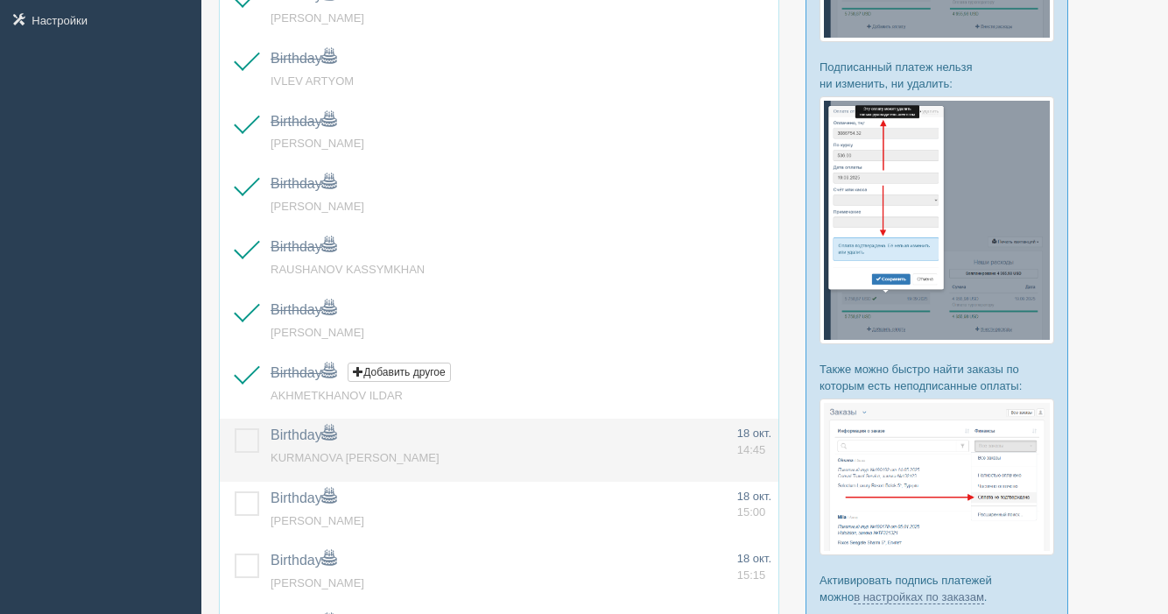
drag, startPoint x: 241, startPoint y: 447, endPoint x: 248, endPoint y: 456, distance: 11.2
click at [235, 428] on label at bounding box center [235, 428] width 0 height 0
click at [0, 0] on input "checkbox" at bounding box center [0, 0] width 0 height 0
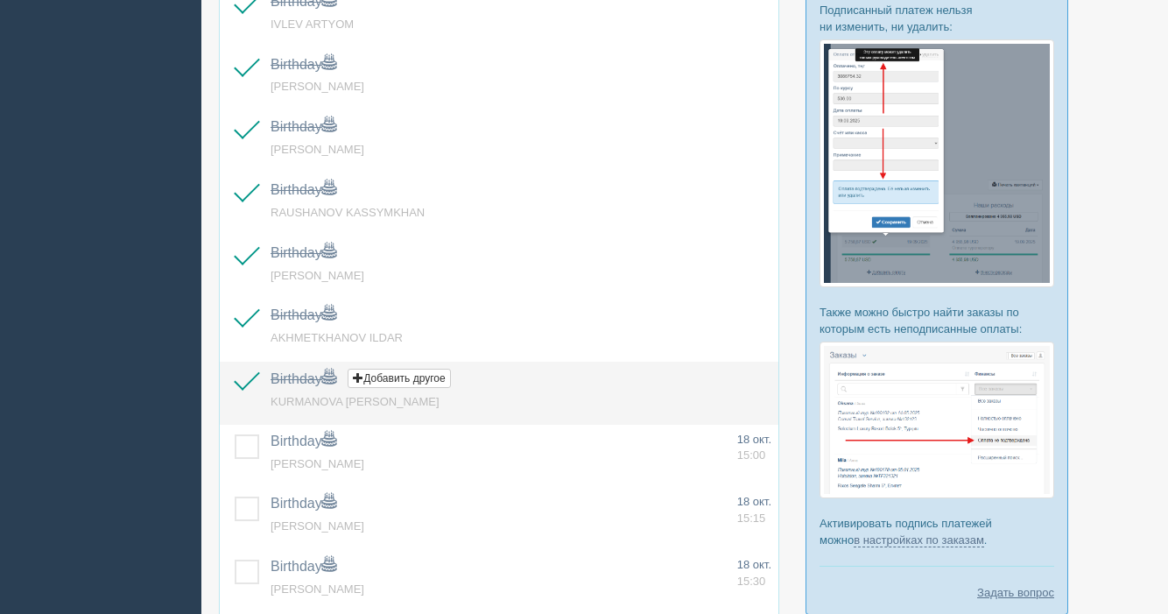
scroll to position [467, 0]
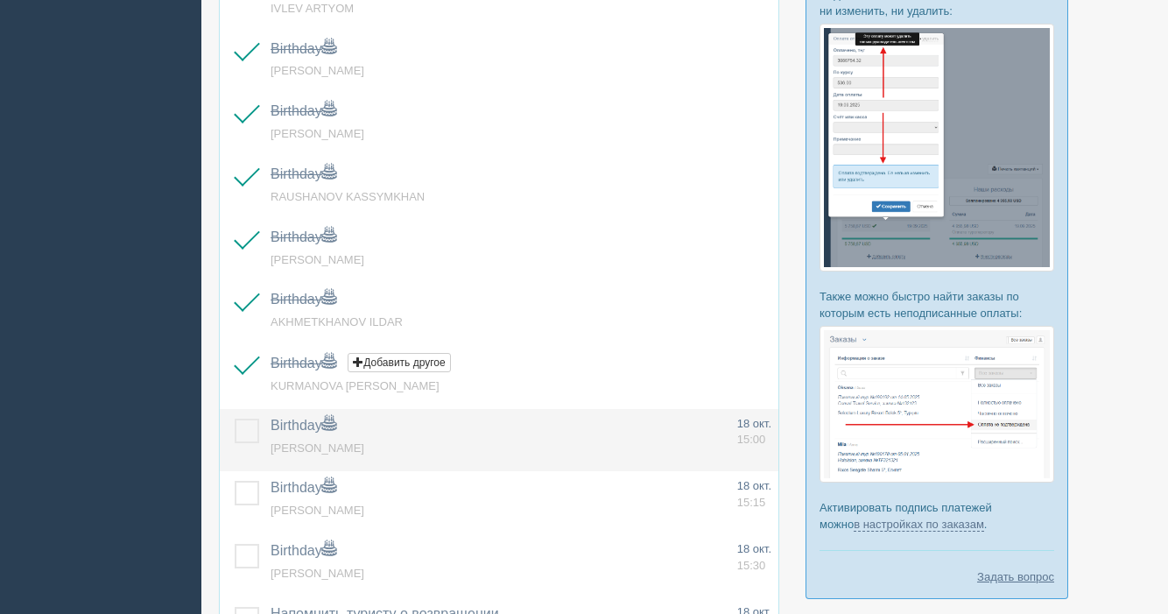
click at [235, 418] on label at bounding box center [235, 418] width 0 height 0
click at [0, 0] on input "checkbox" at bounding box center [0, 0] width 0 height 0
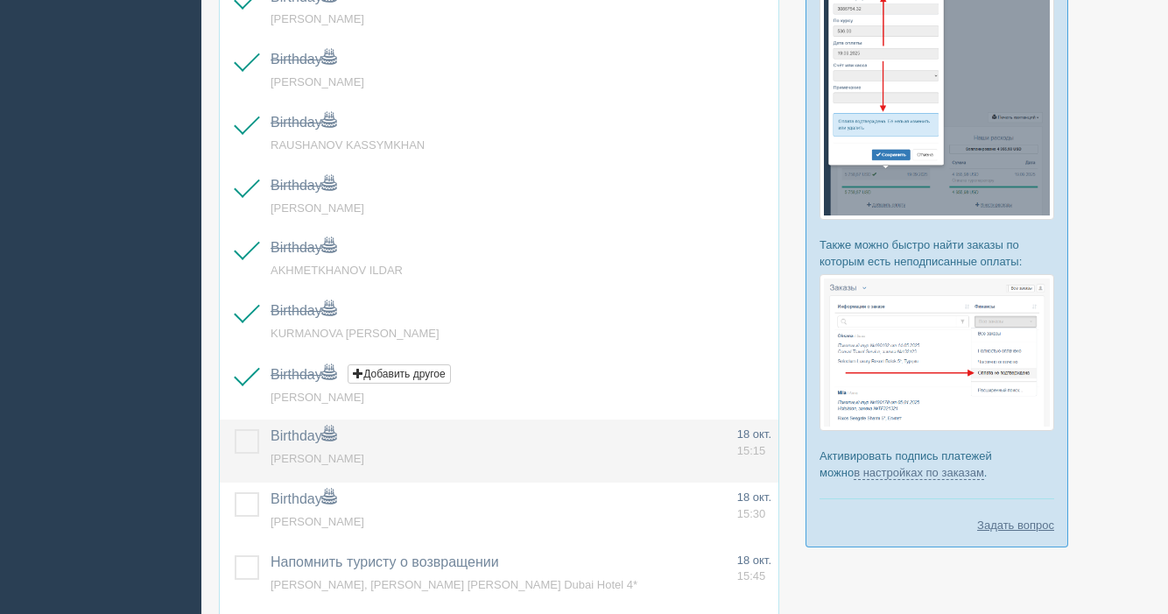
drag, startPoint x: 249, startPoint y: 448, endPoint x: 249, endPoint y: 461, distance: 13.1
click at [235, 429] on label at bounding box center [235, 429] width 0 height 0
click at [0, 0] on input "checkbox" at bounding box center [0, 0] width 0 height 0
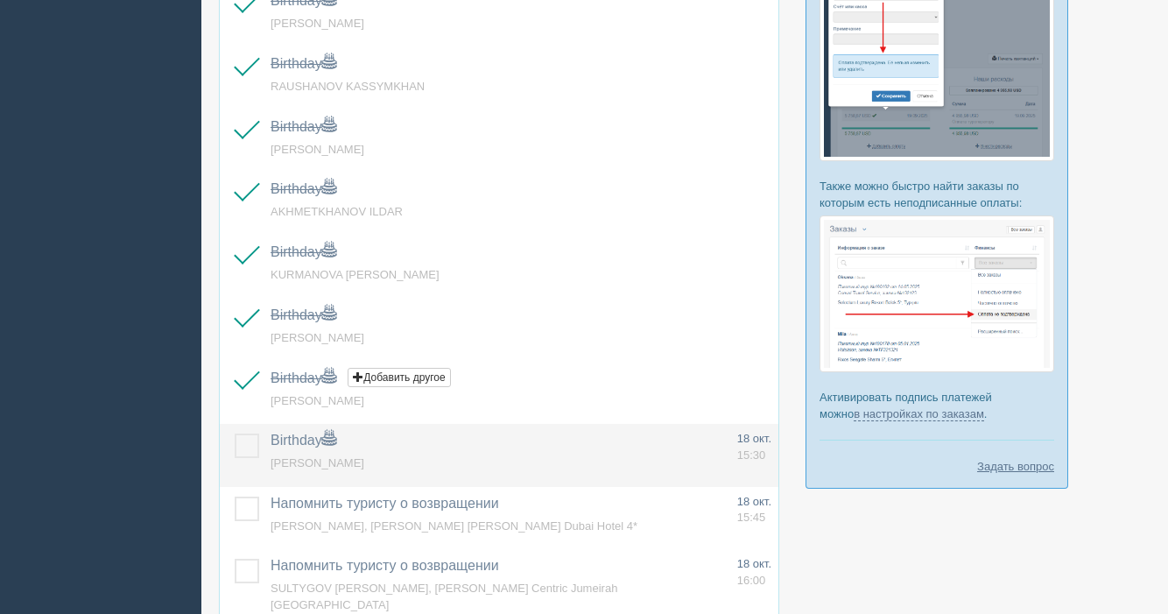
scroll to position [580, 0]
click at [235, 431] on label at bounding box center [235, 431] width 0 height 0
click at [0, 0] on input "checkbox" at bounding box center [0, 0] width 0 height 0
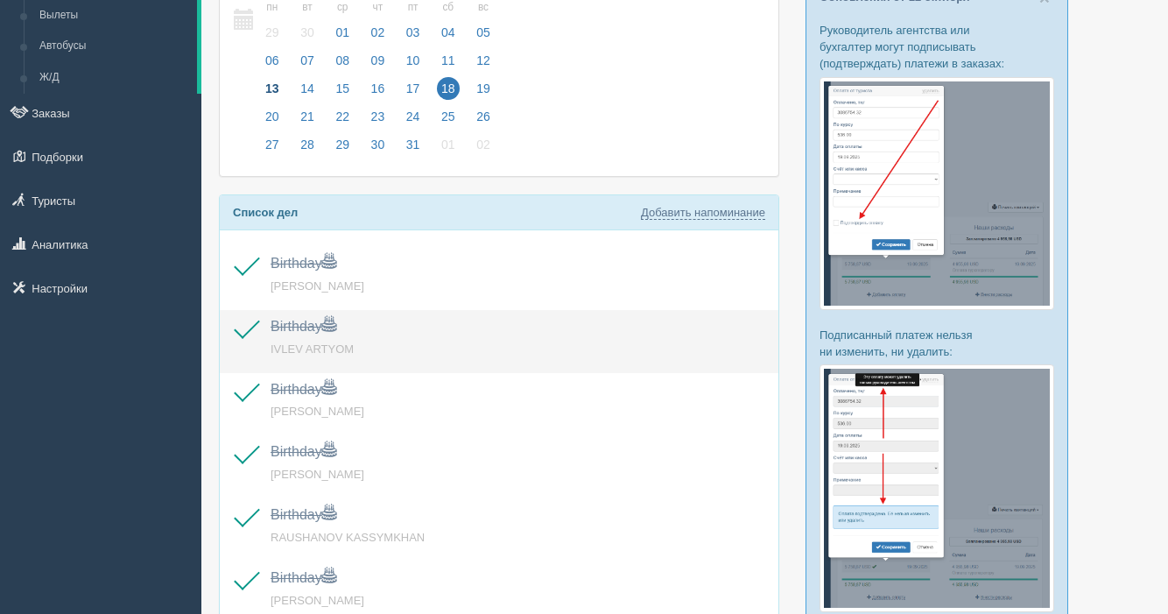
scroll to position [0, 0]
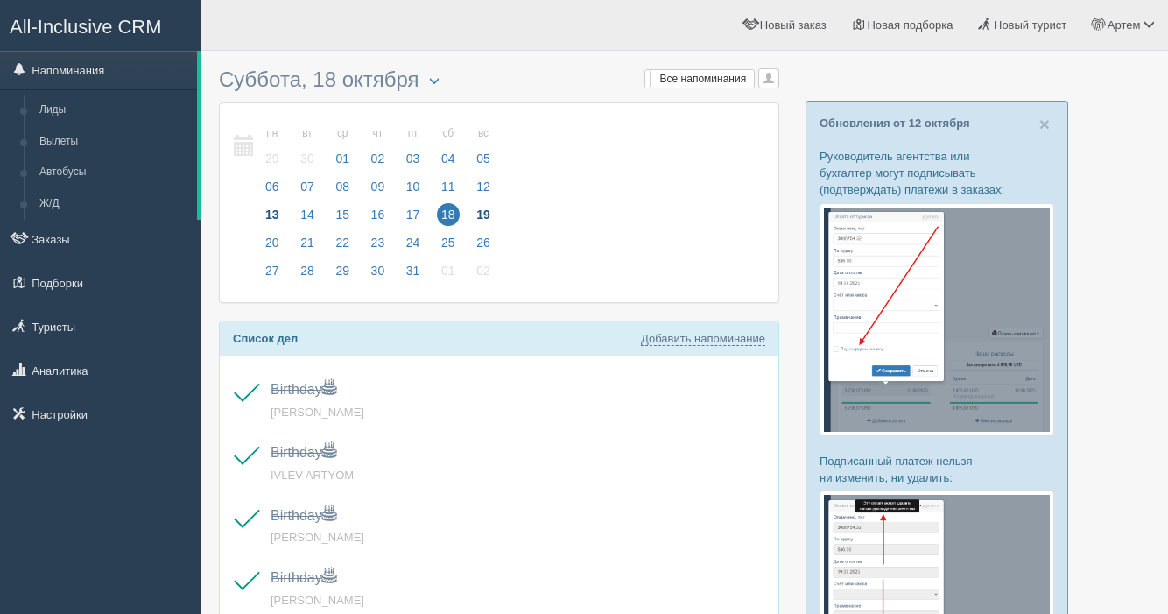
click at [482, 216] on span "19" at bounding box center [483, 214] width 23 height 23
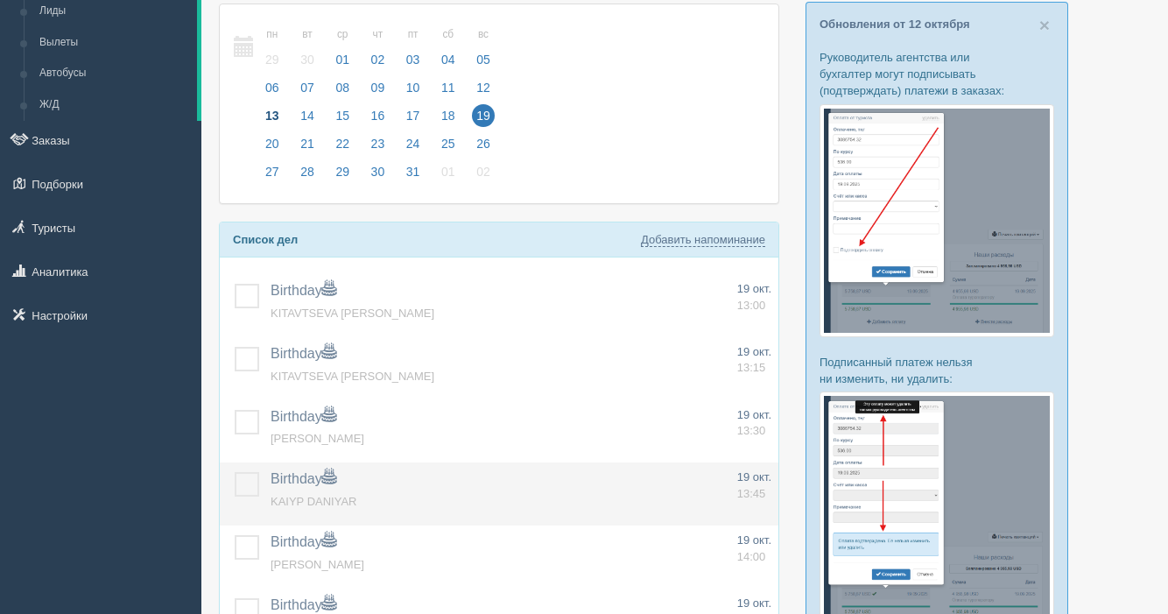
scroll to position [108, 0]
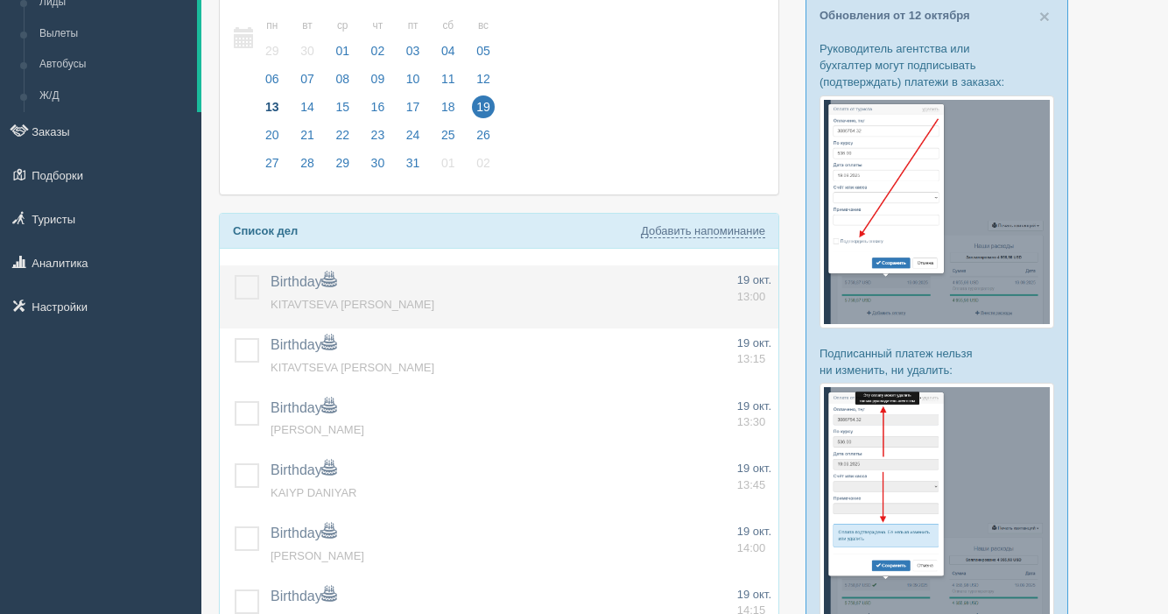
drag, startPoint x: 241, startPoint y: 288, endPoint x: 242, endPoint y: 298, distance: 9.8
click at [235, 275] on label at bounding box center [235, 275] width 0 height 0
click at [0, 0] on input "checkbox" at bounding box center [0, 0] width 0 height 0
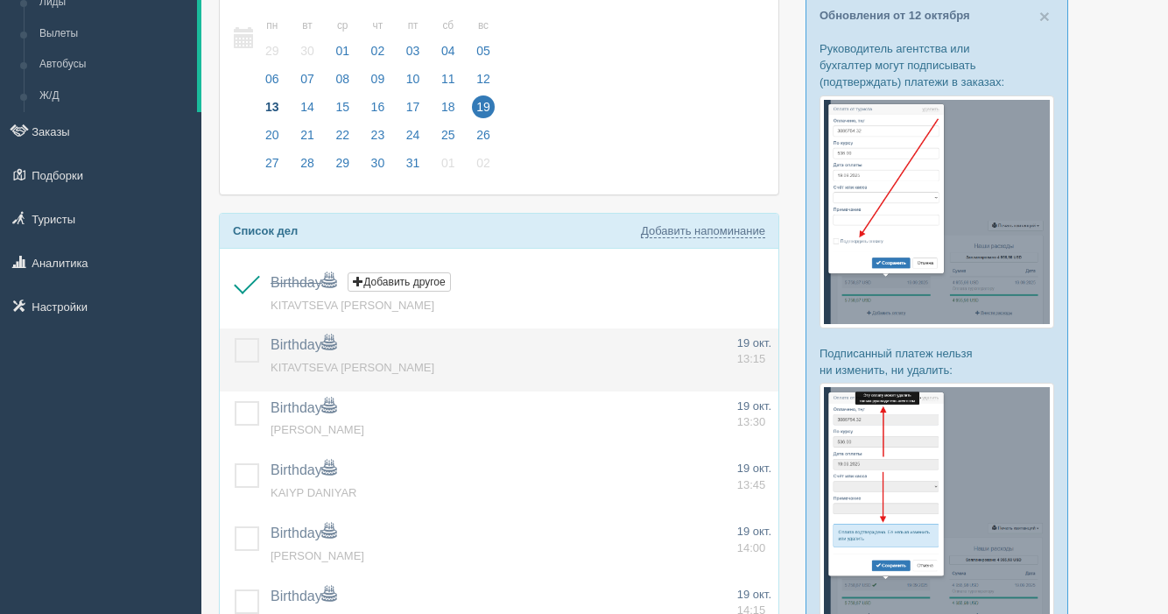
click at [235, 338] on label at bounding box center [235, 338] width 0 height 0
click at [0, 0] on input "checkbox" at bounding box center [0, 0] width 0 height 0
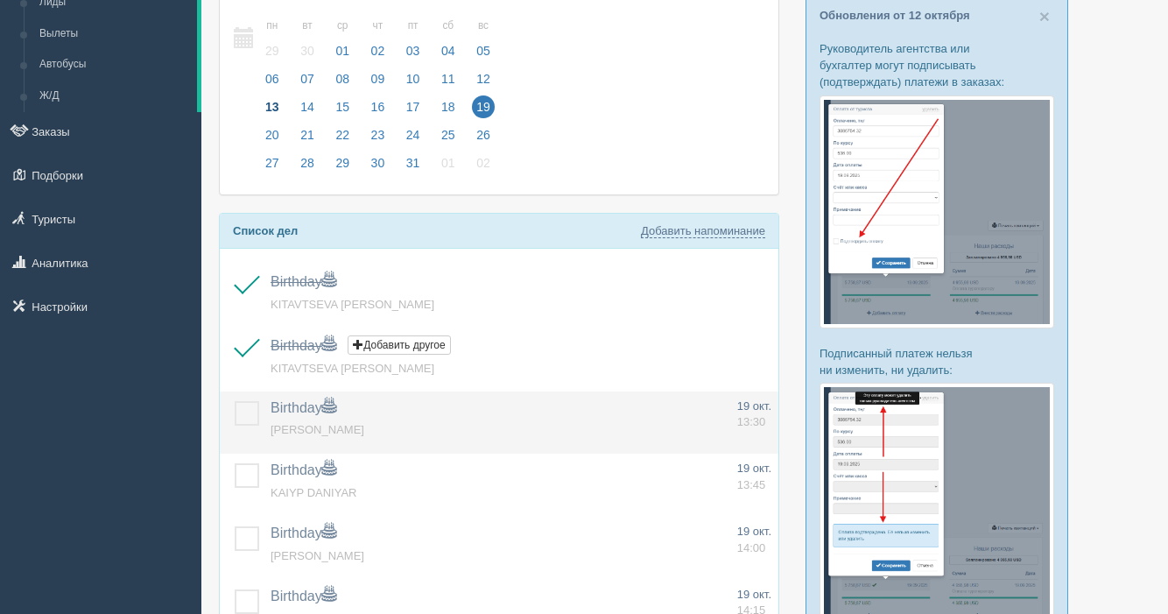
click at [235, 401] on label at bounding box center [235, 401] width 0 height 0
click at [0, 0] on input "checkbox" at bounding box center [0, 0] width 0 height 0
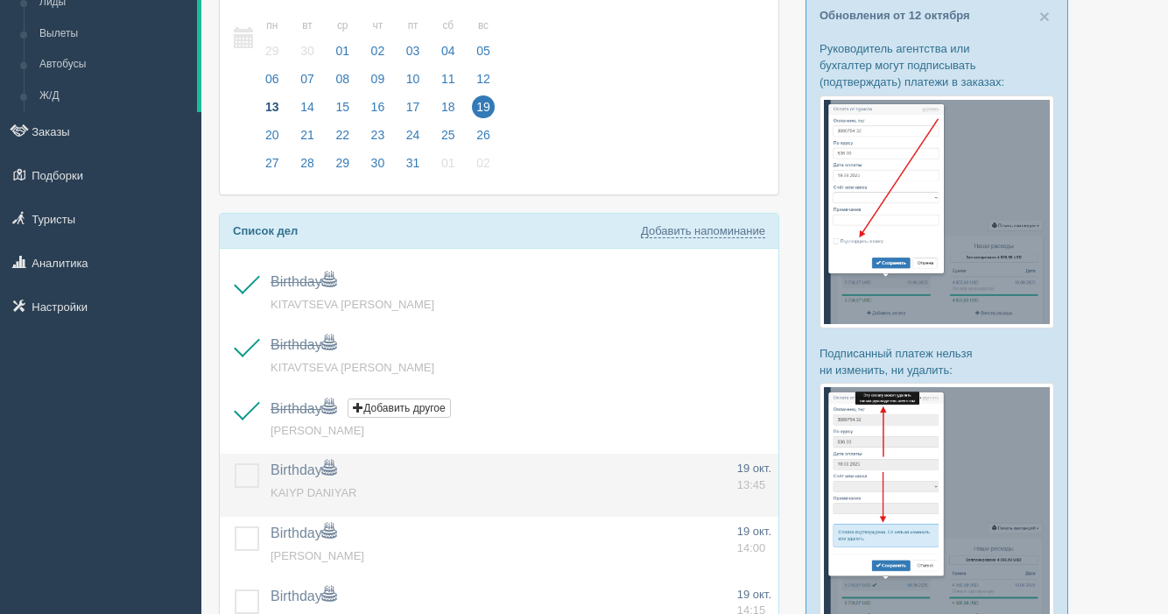
click at [235, 463] on label at bounding box center [235, 463] width 0 height 0
click at [0, 0] on input "checkbox" at bounding box center [0, 0] width 0 height 0
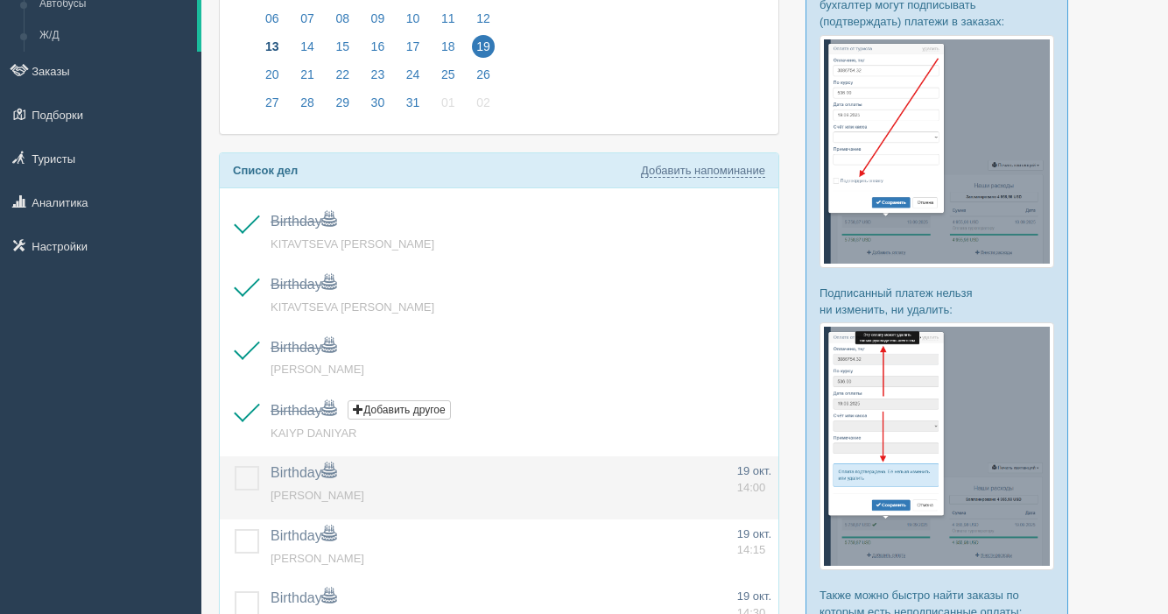
scroll to position [174, 0]
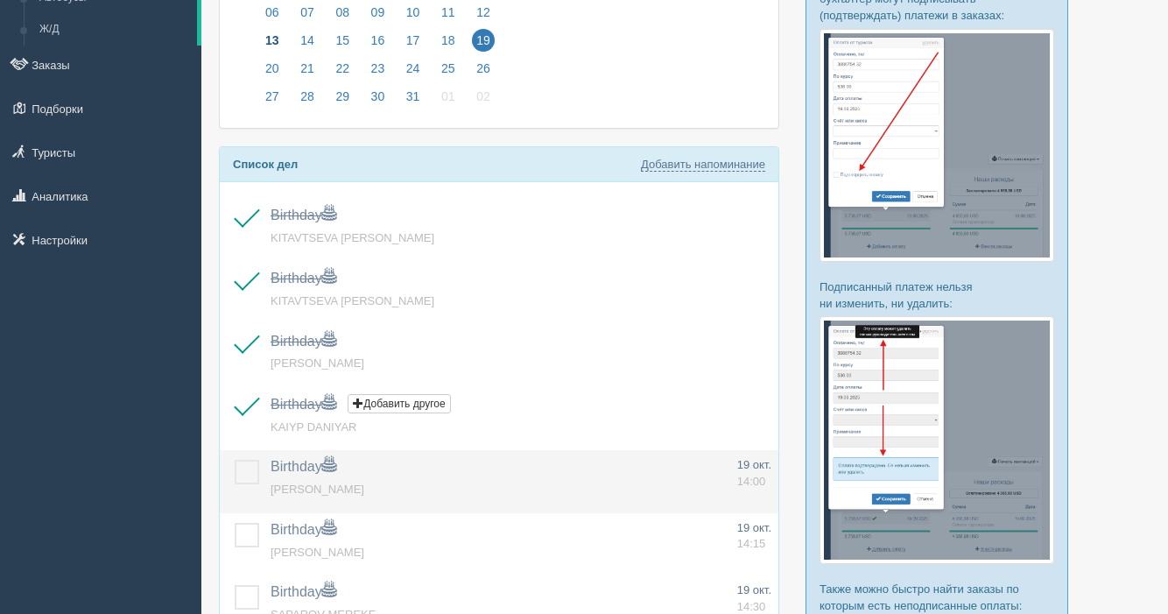
click at [235, 460] on label at bounding box center [235, 460] width 0 height 0
click at [0, 0] on input "checkbox" at bounding box center [0, 0] width 0 height 0
click at [235, 460] on label at bounding box center [235, 460] width 0 height 0
click at [0, 0] on input "checkbox" at bounding box center [0, 0] width 0 height 0
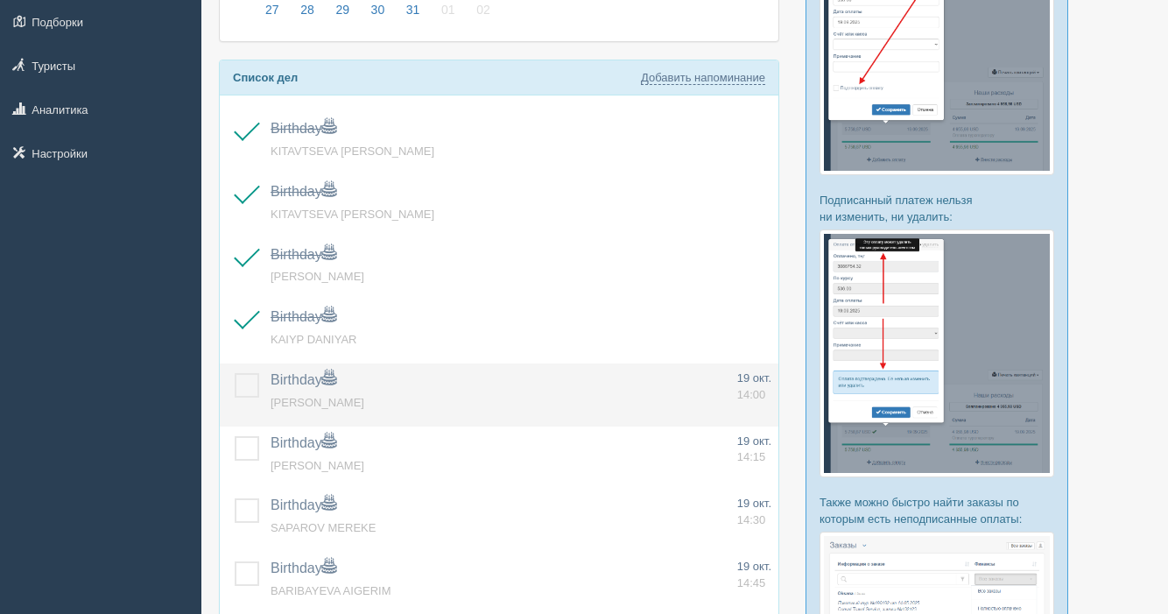
scroll to position [285, 0]
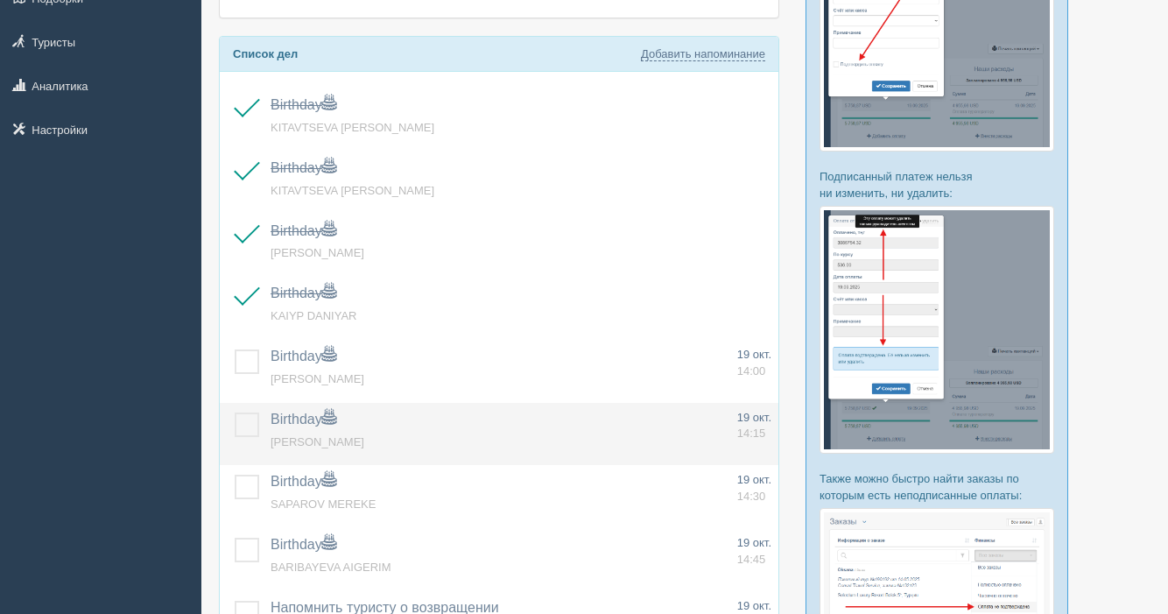
drag, startPoint x: 243, startPoint y: 431, endPoint x: 255, endPoint y: 452, distance: 23.9
click at [235, 412] on label at bounding box center [235, 412] width 0 height 0
click at [0, 0] on input "checkbox" at bounding box center [0, 0] width 0 height 0
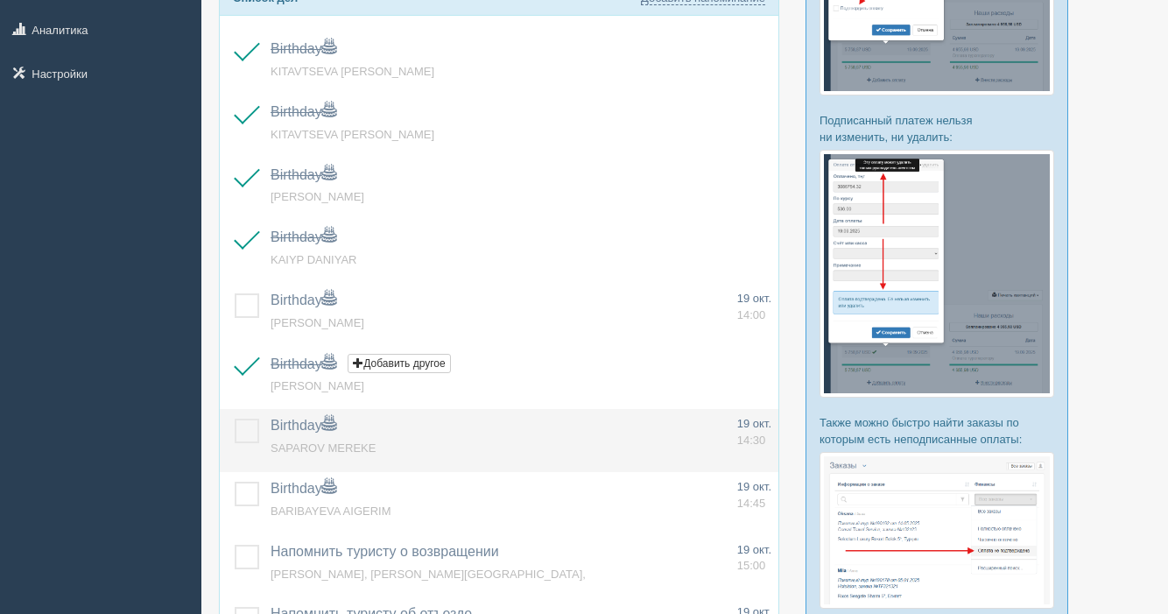
drag, startPoint x: 253, startPoint y: 428, endPoint x: 259, endPoint y: 449, distance: 21.9
click at [235, 418] on label at bounding box center [235, 418] width 0 height 0
click at [0, 0] on input "checkbox" at bounding box center [0, 0] width 0 height 0
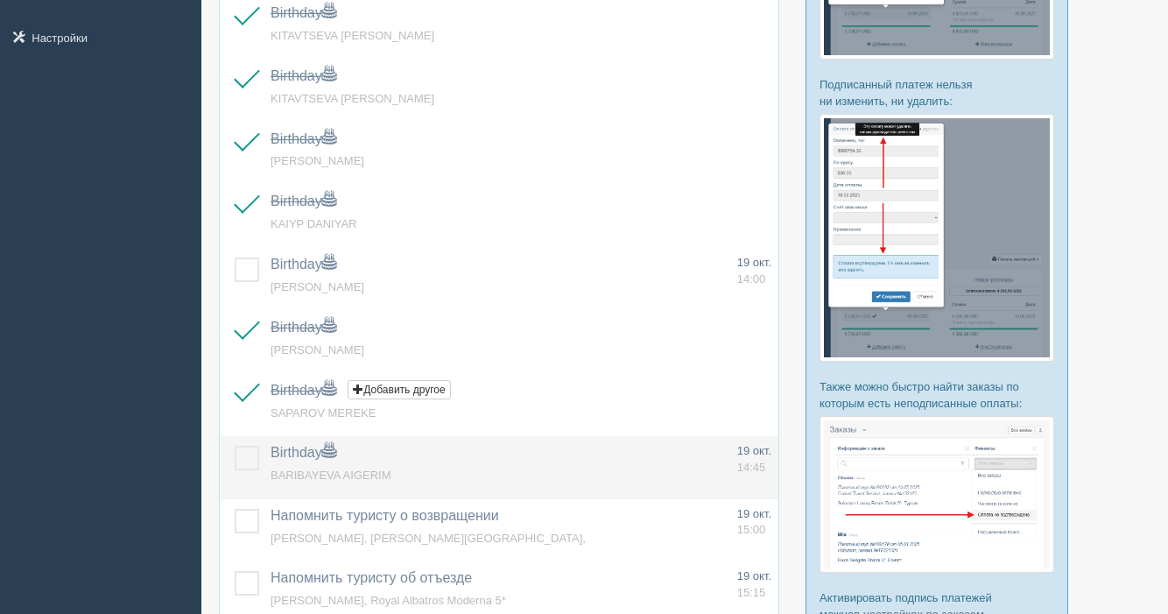
click at [235, 446] on label at bounding box center [235, 446] width 0 height 0
click at [0, 0] on input "checkbox" at bounding box center [0, 0] width 0 height 0
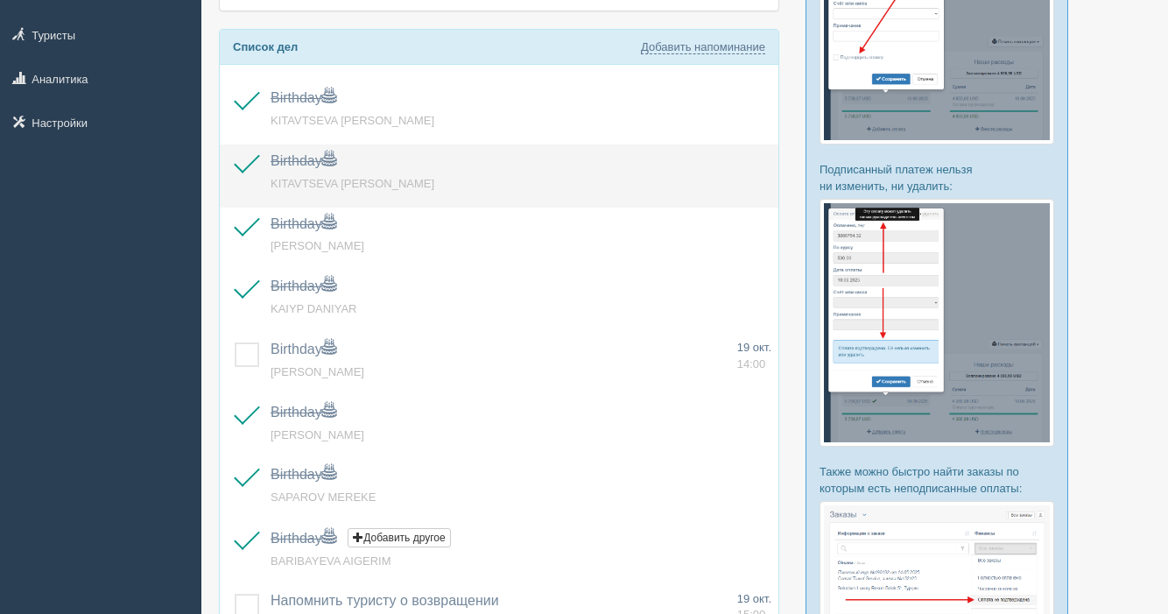
scroll to position [0, 0]
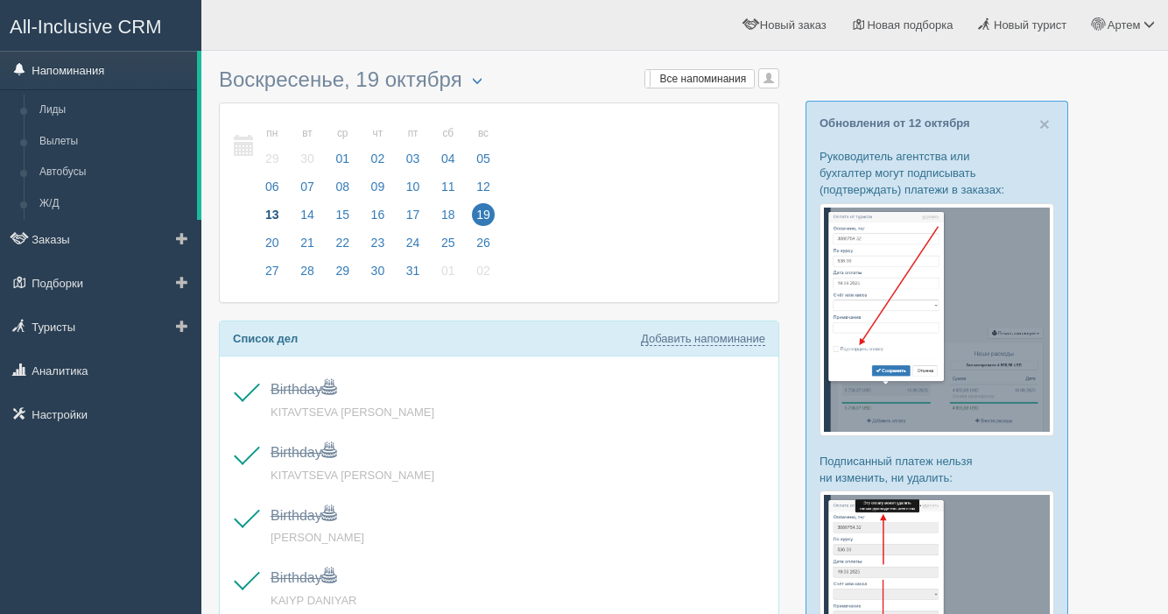
click at [104, 69] on link "Напоминания" at bounding box center [98, 70] width 197 height 39
